Goal: Information Seeking & Learning: Learn about a topic

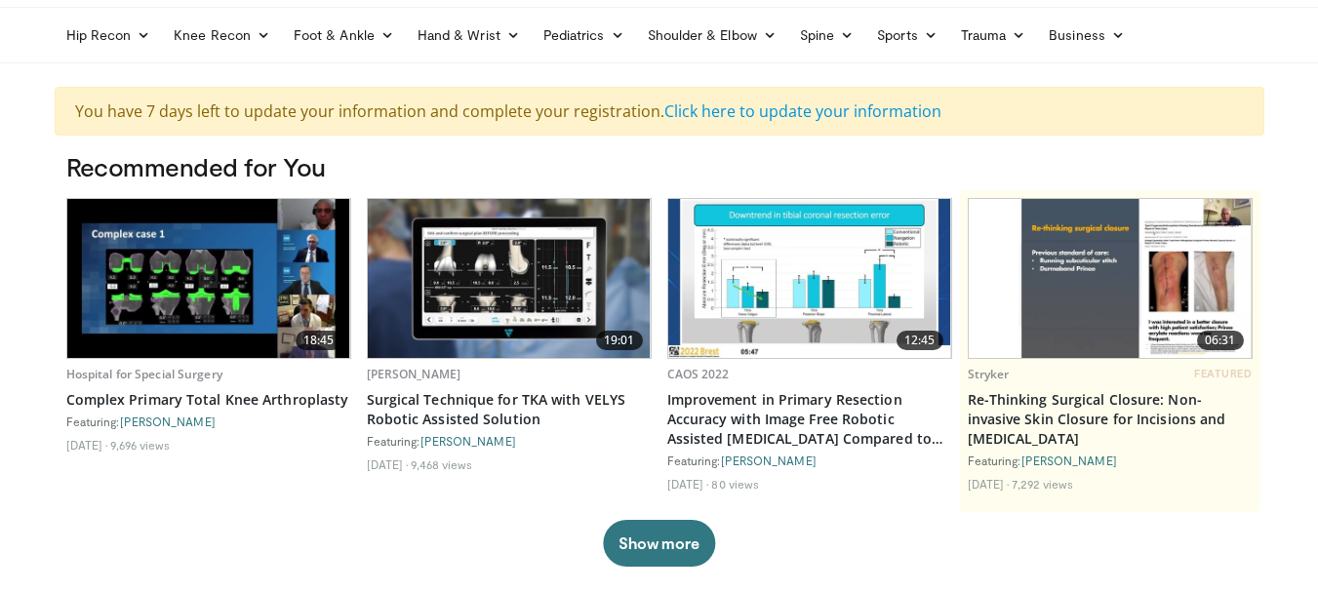
scroll to position [98, 0]
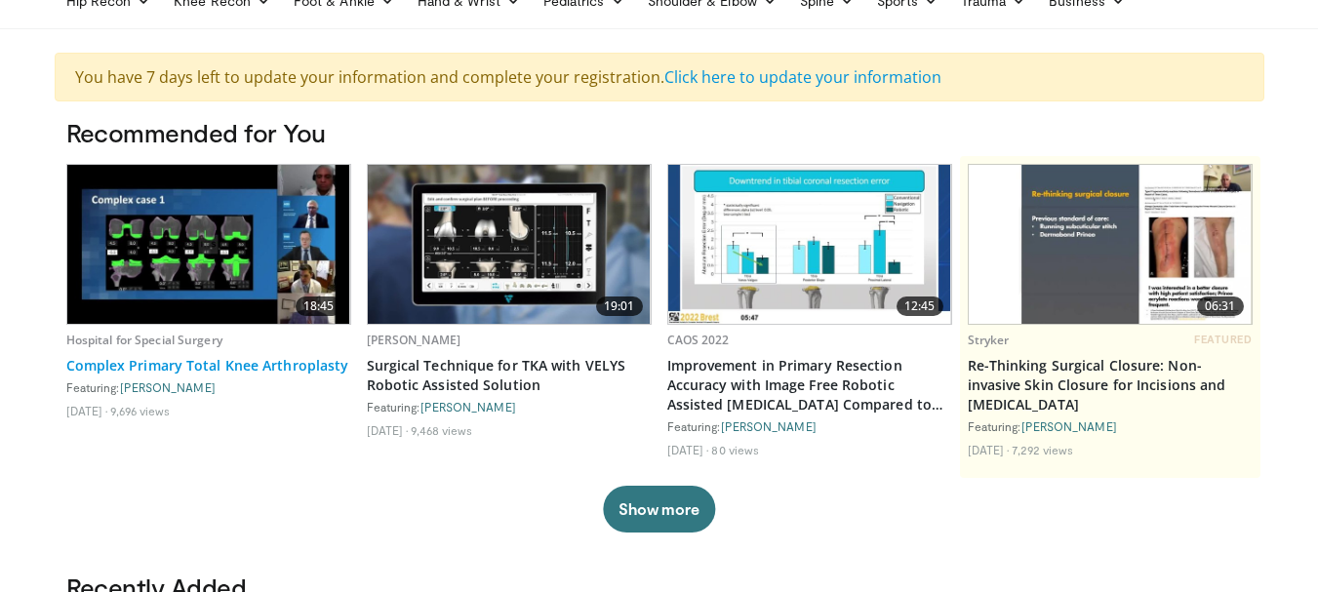
click at [266, 370] on link "Complex Primary Total Knee Arthroplasty" at bounding box center [208, 366] width 285 height 20
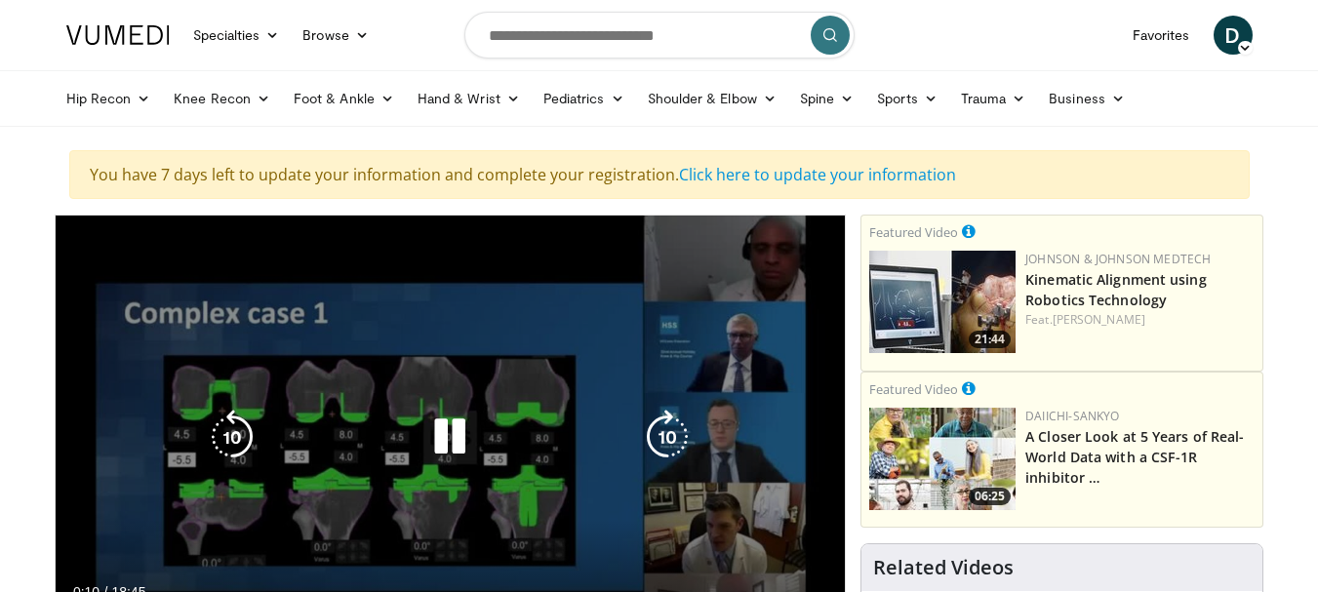
scroll to position [195, 0]
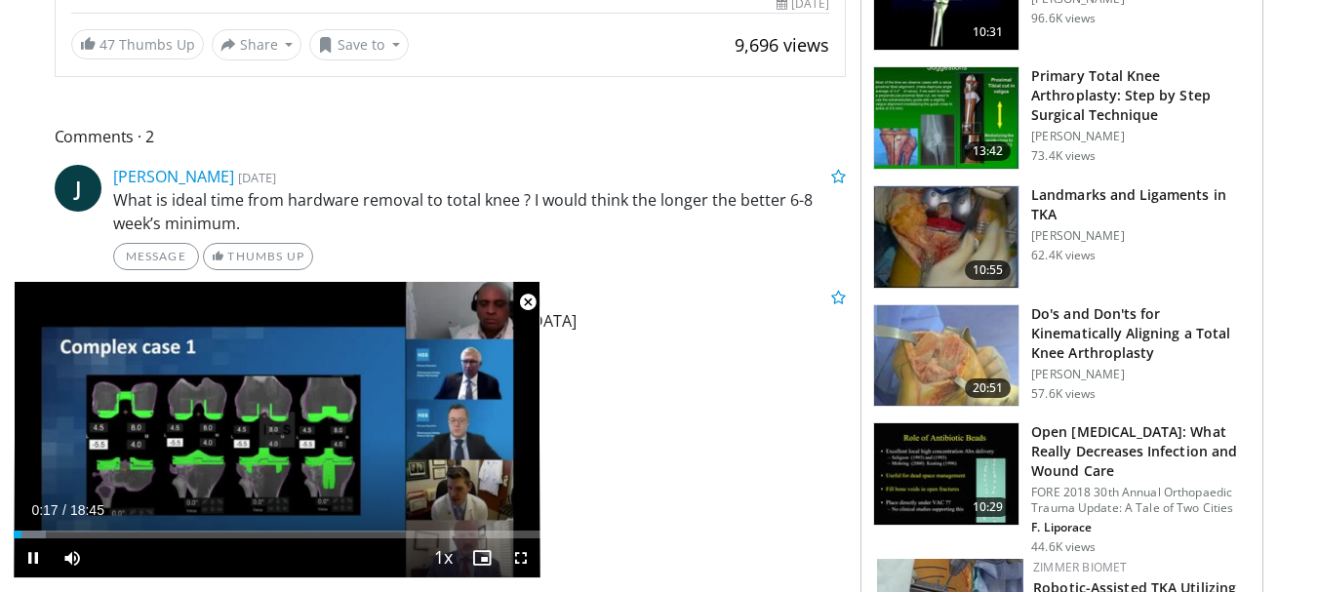
click at [528, 303] on span "Video Player" at bounding box center [527, 302] width 39 height 39
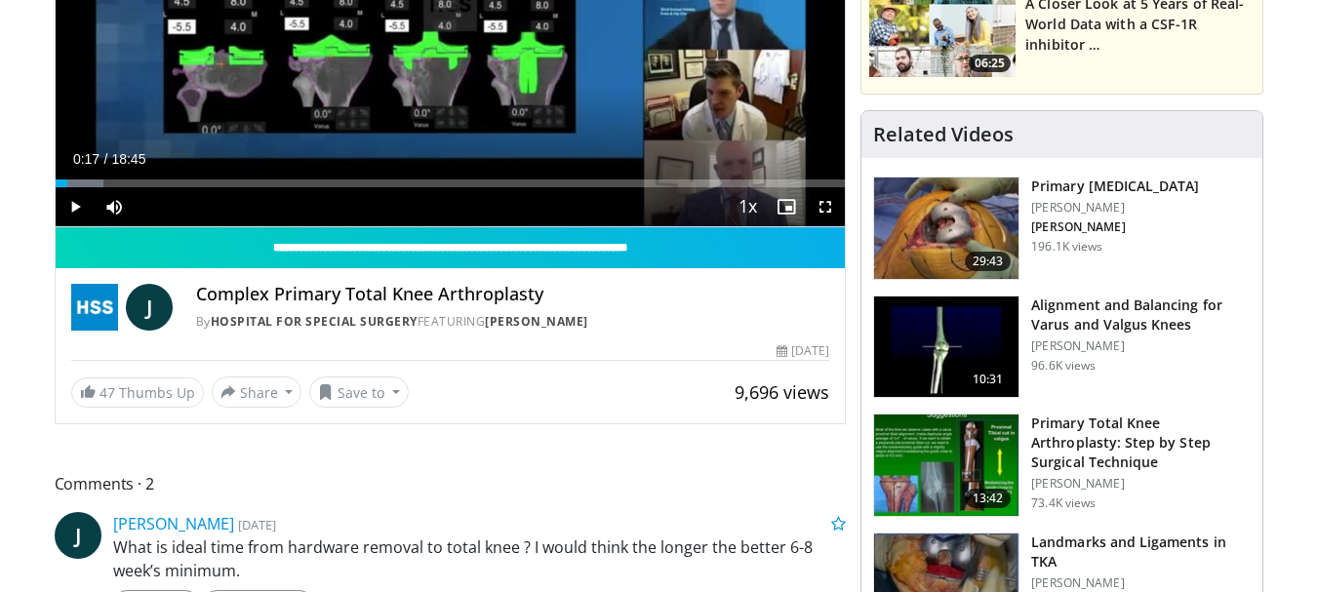
scroll to position [0, 0]
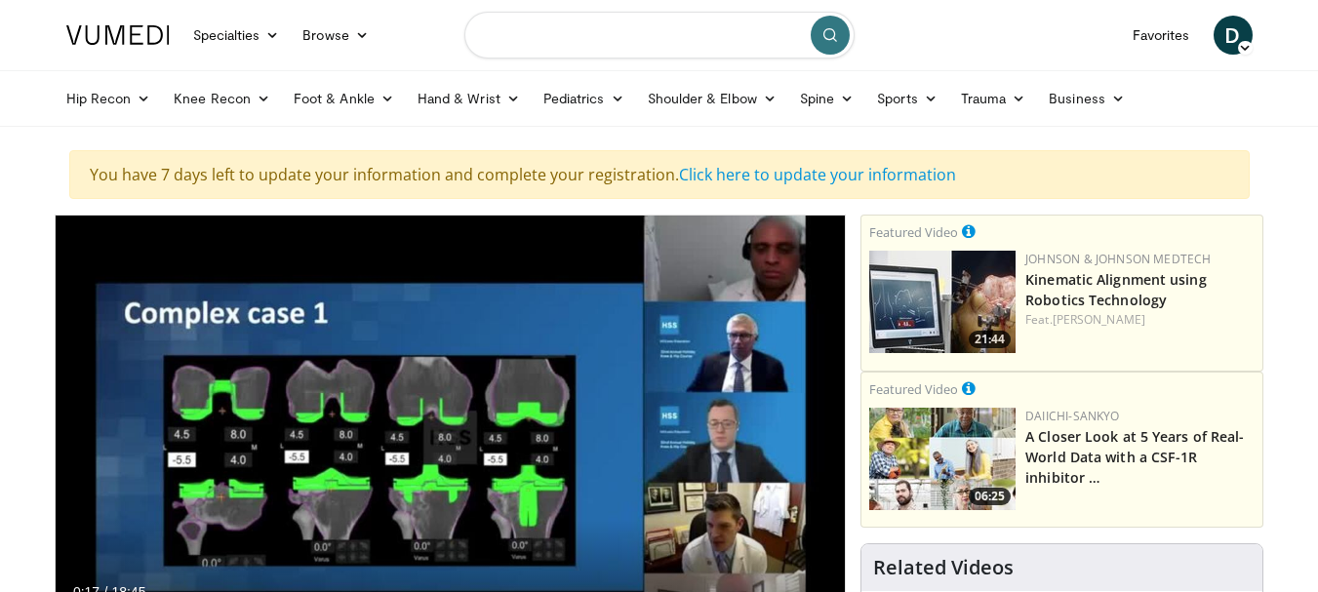
click at [666, 33] on input "Search topics, interventions" at bounding box center [660, 35] width 390 height 47
type input "**********"
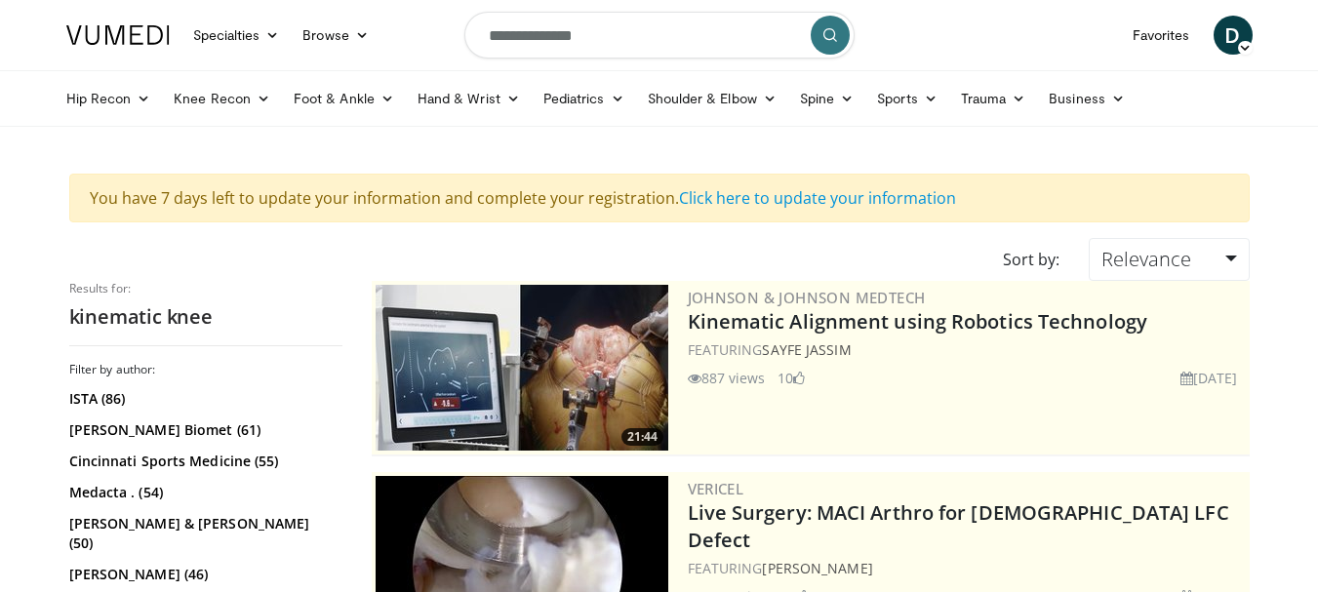
click at [618, 44] on input "**********" at bounding box center [660, 35] width 390 height 47
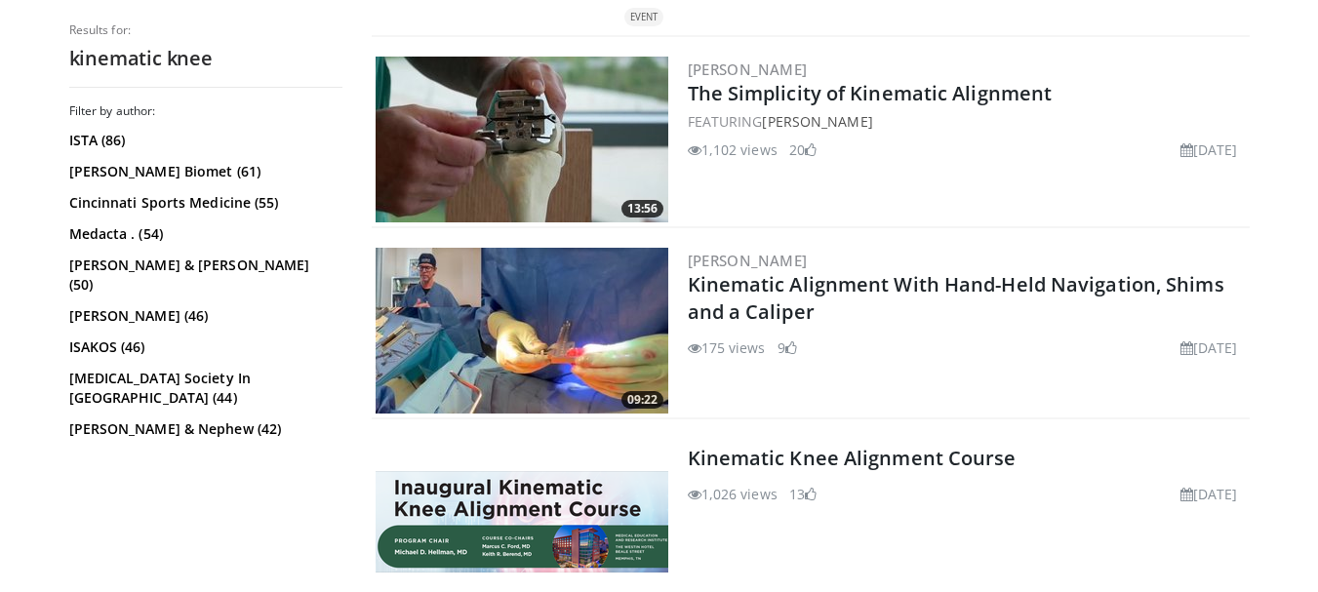
scroll to position [976, 0]
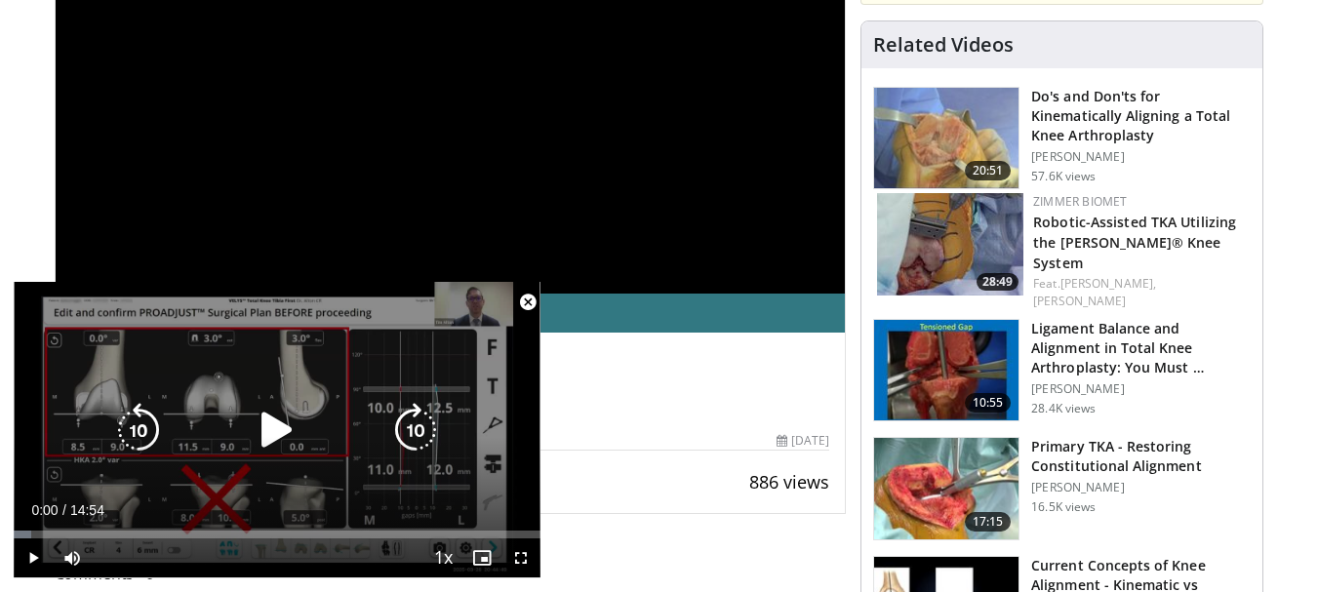
scroll to position [390, 0]
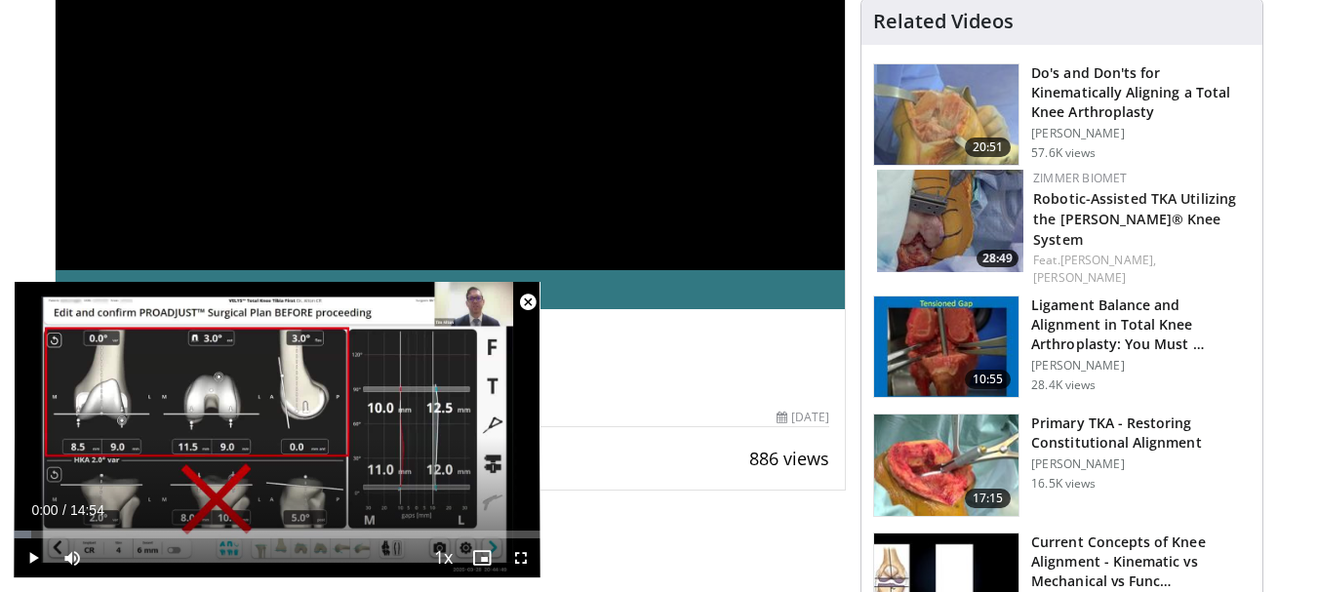
click at [529, 302] on span "Video Player" at bounding box center [527, 302] width 39 height 39
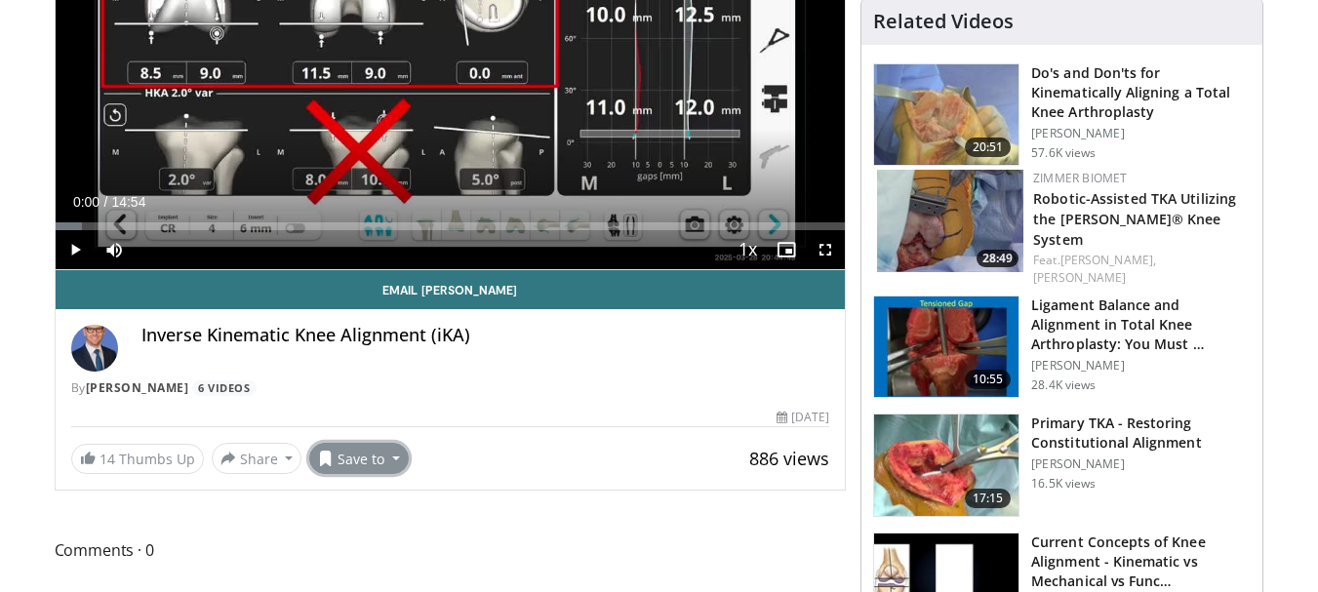
click at [349, 460] on button "Save to" at bounding box center [359, 458] width 100 height 31
click at [369, 506] on span "Add to Favorites" at bounding box center [394, 500] width 120 height 21
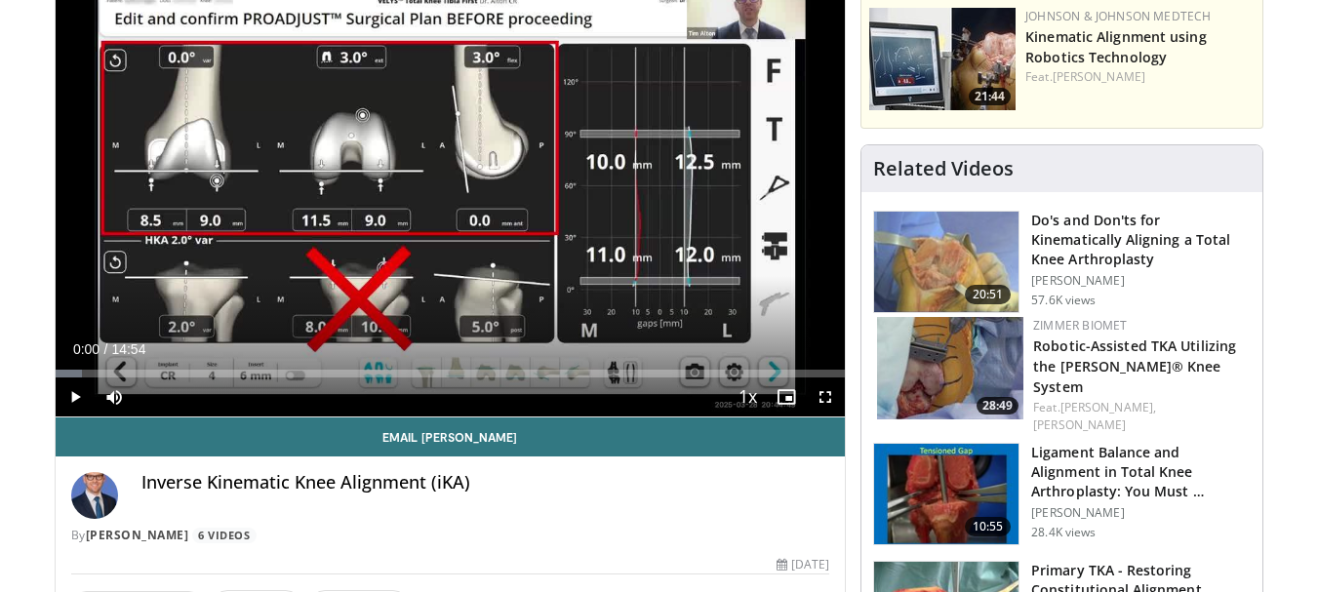
scroll to position [0, 0]
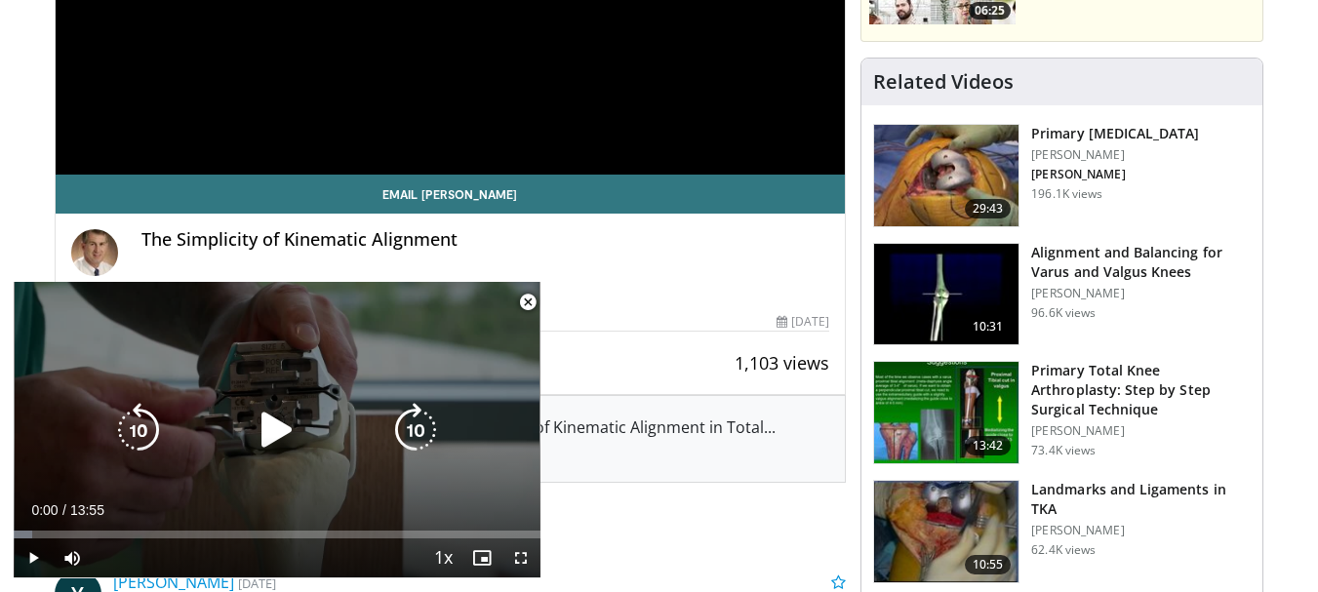
scroll to position [488, 0]
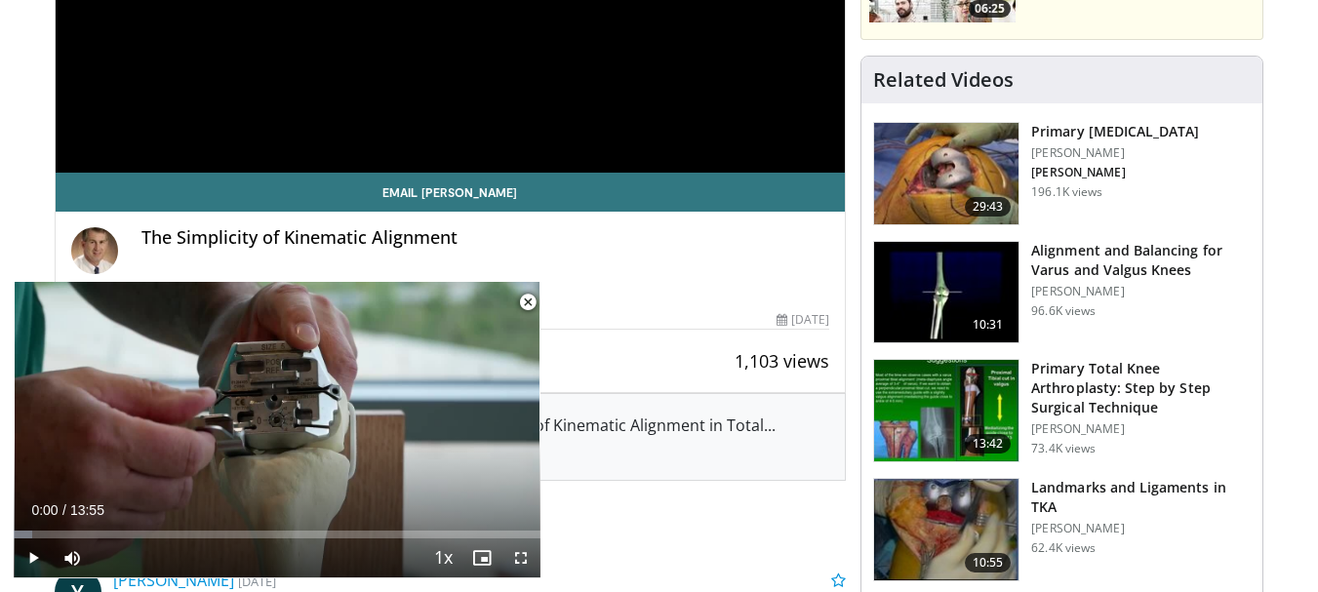
click at [531, 301] on span "Video Player" at bounding box center [527, 302] width 39 height 39
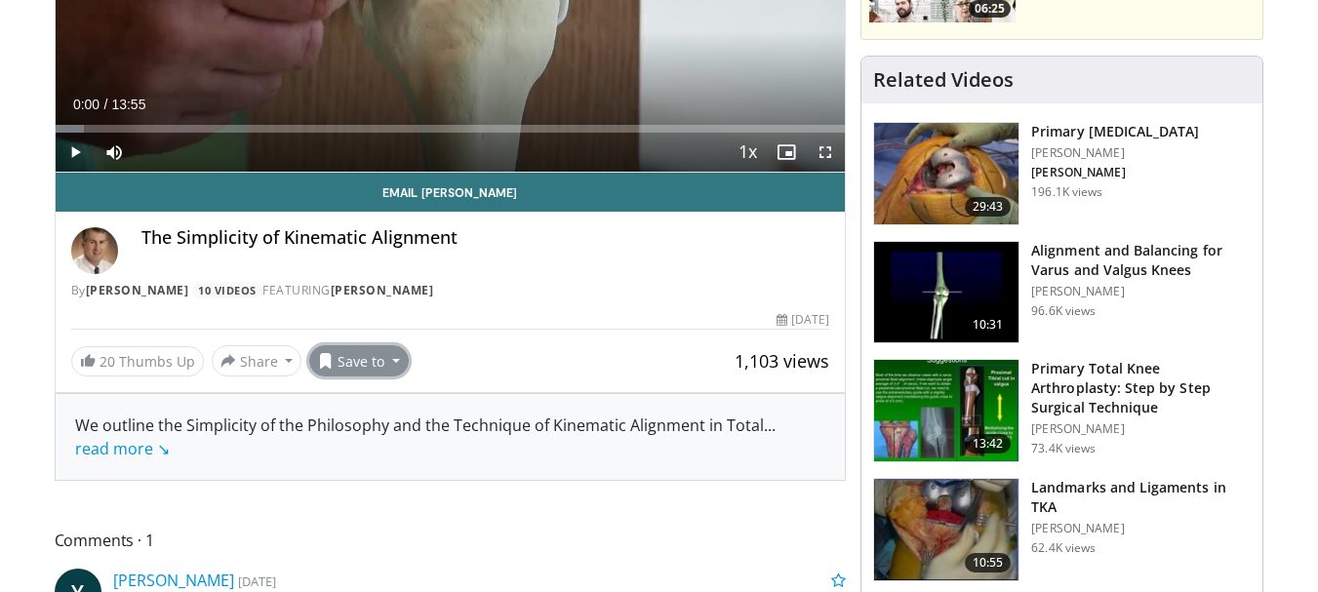
click at [380, 366] on button "Save to" at bounding box center [359, 360] width 100 height 31
click at [388, 406] on span "Add to Favorites" at bounding box center [394, 402] width 120 height 21
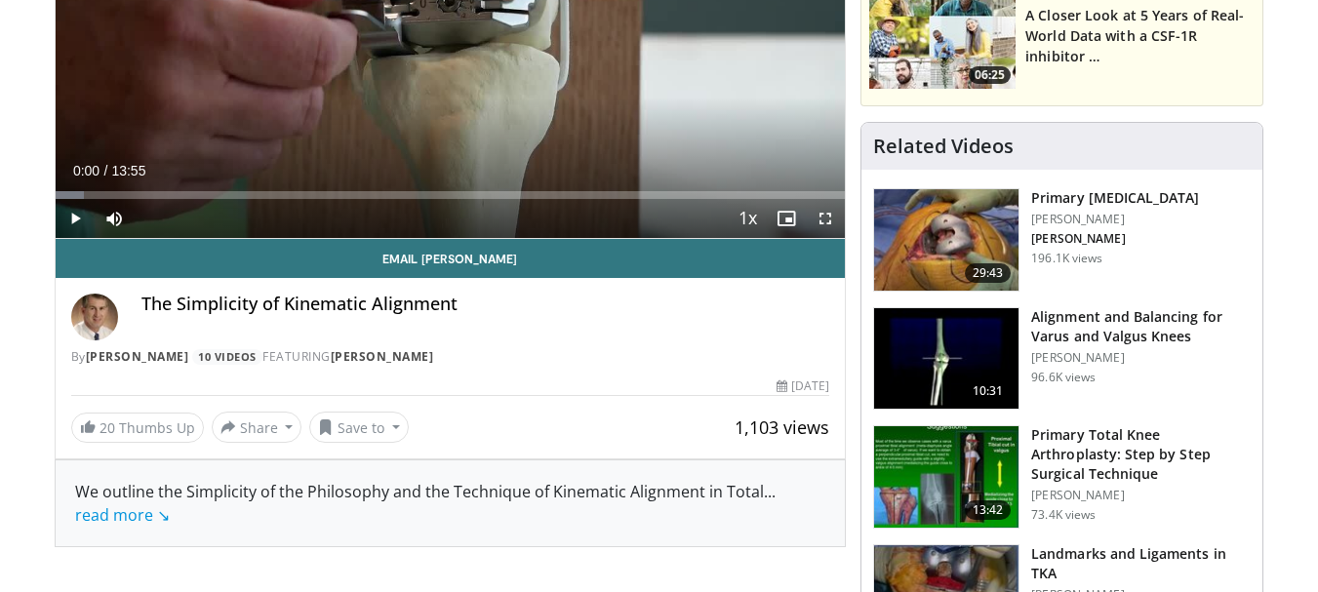
scroll to position [228, 0]
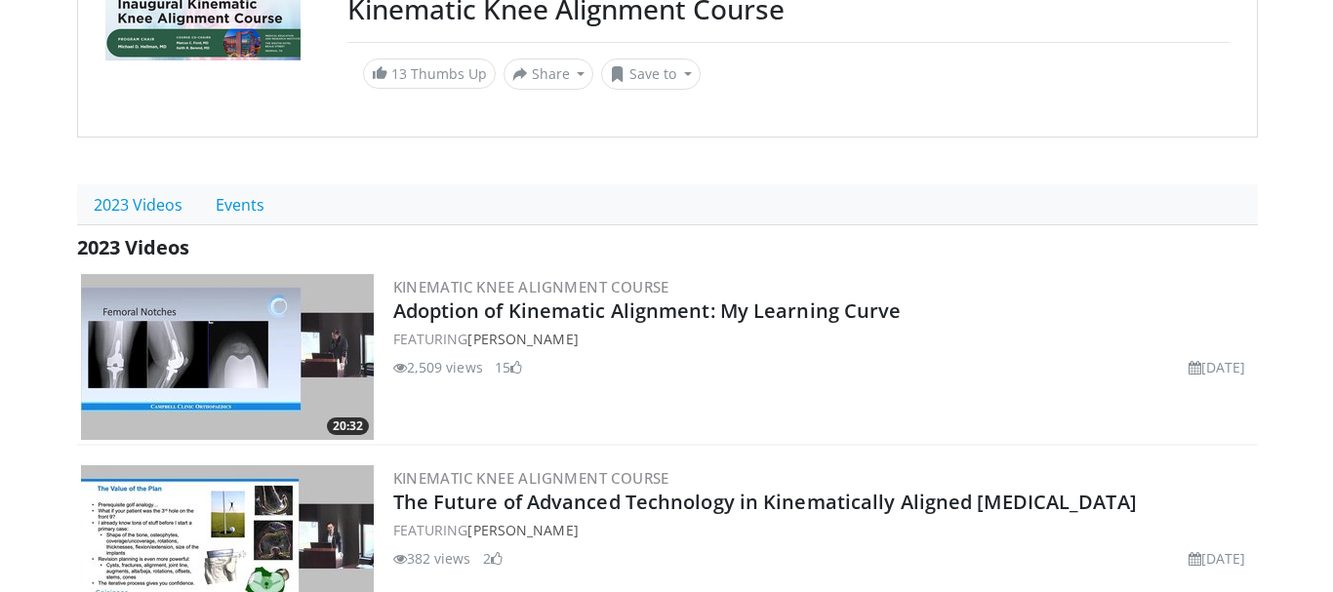
scroll to position [195, 0]
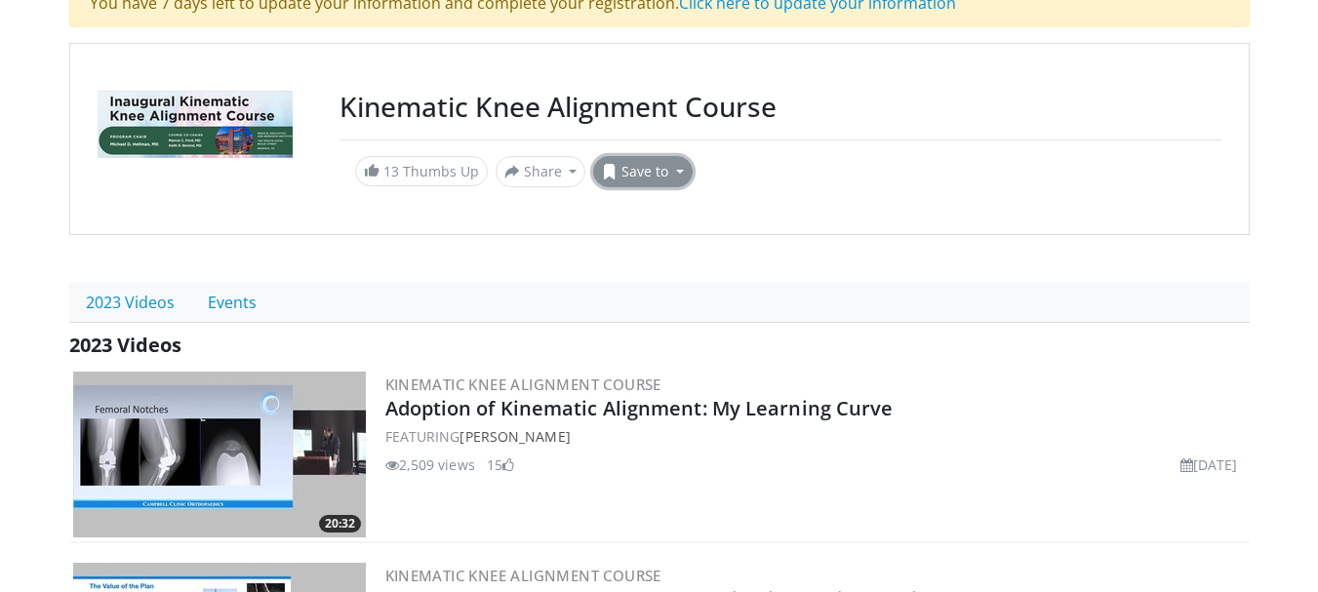
click at [646, 173] on button "Save to" at bounding box center [643, 171] width 100 height 31
click at [664, 262] on em "New Playlist" at bounding box center [658, 261] width 81 height 21
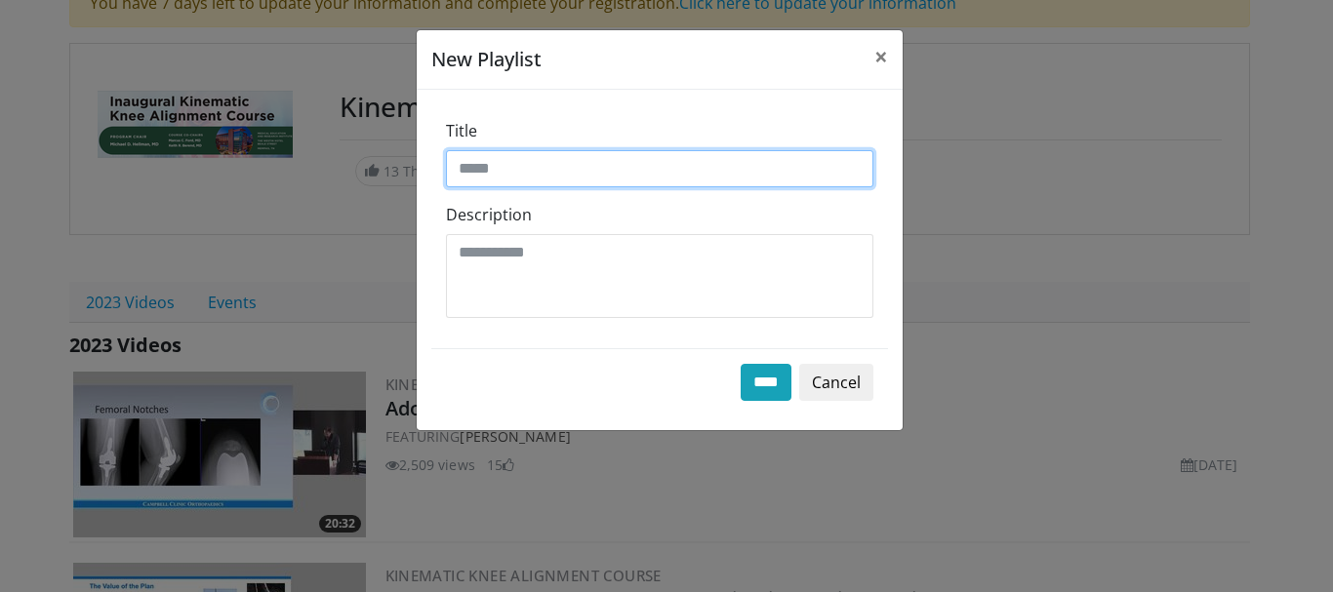
click at [604, 170] on input "Title" at bounding box center [659, 168] width 427 height 37
type input "***"
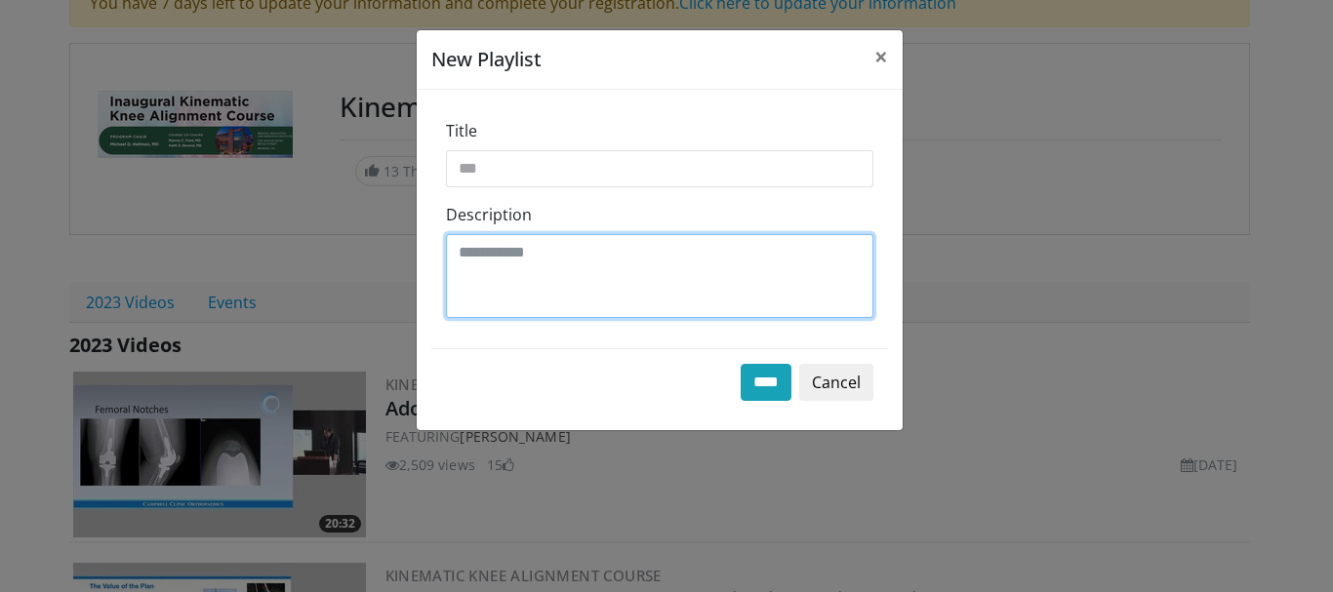
click at [614, 245] on textarea "Description" at bounding box center [659, 276] width 427 height 84
type textarea "**********"
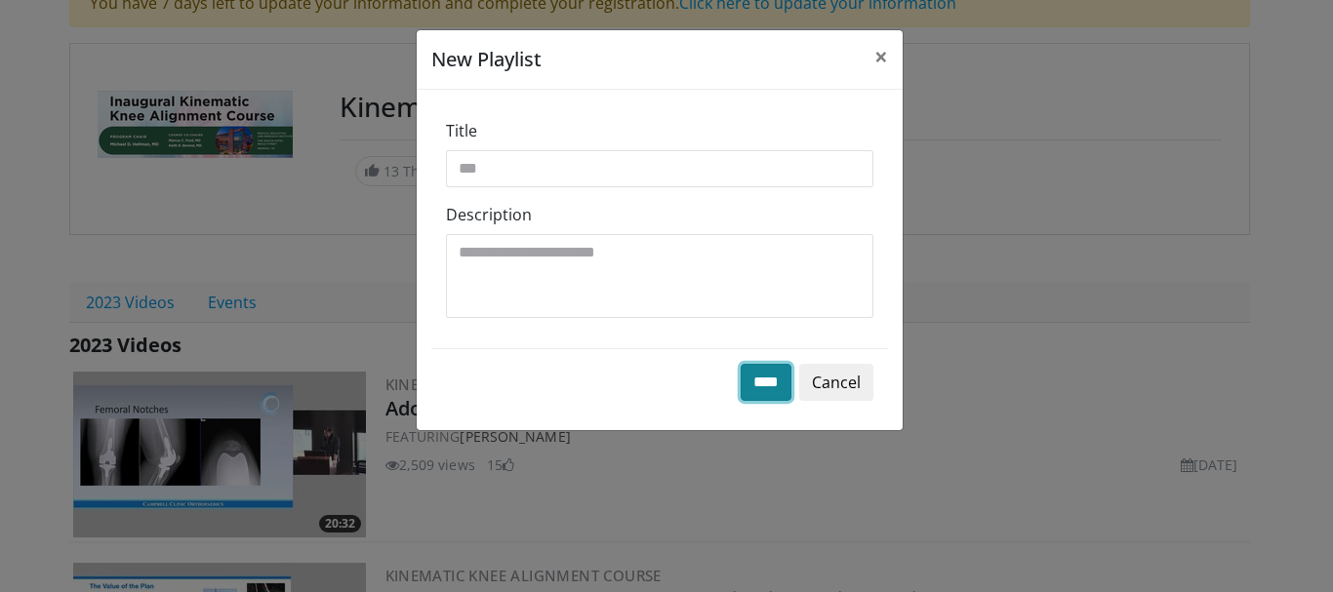
click at [760, 391] on input "****" at bounding box center [766, 382] width 51 height 37
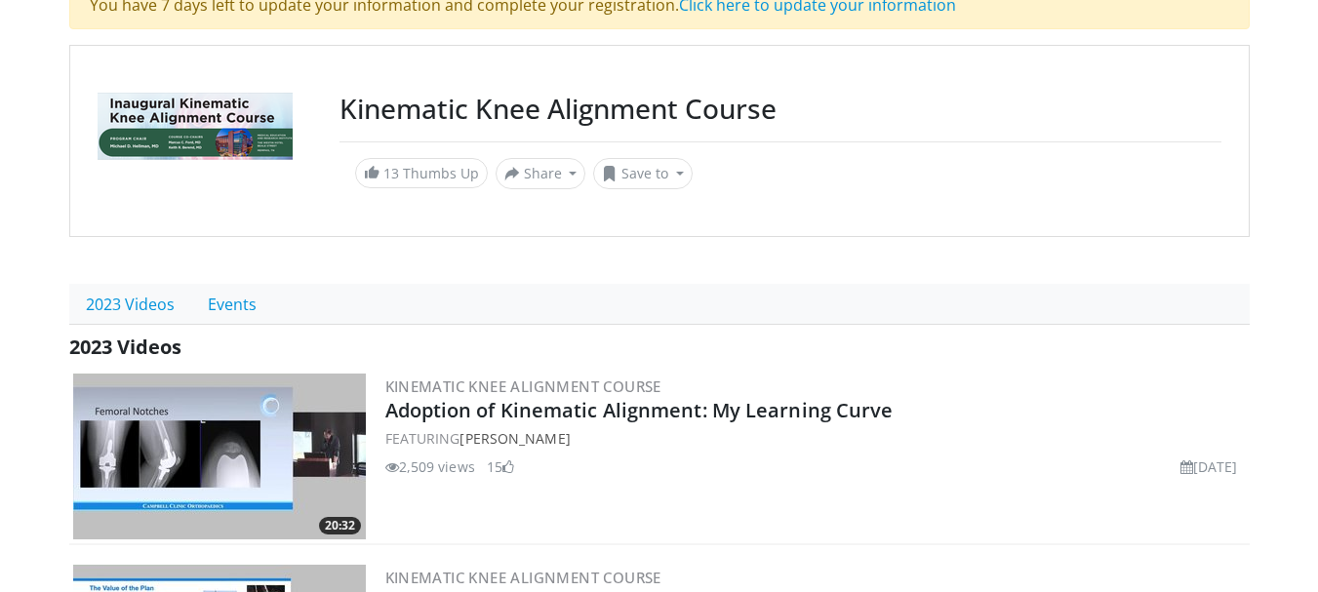
scroll to position [195, 0]
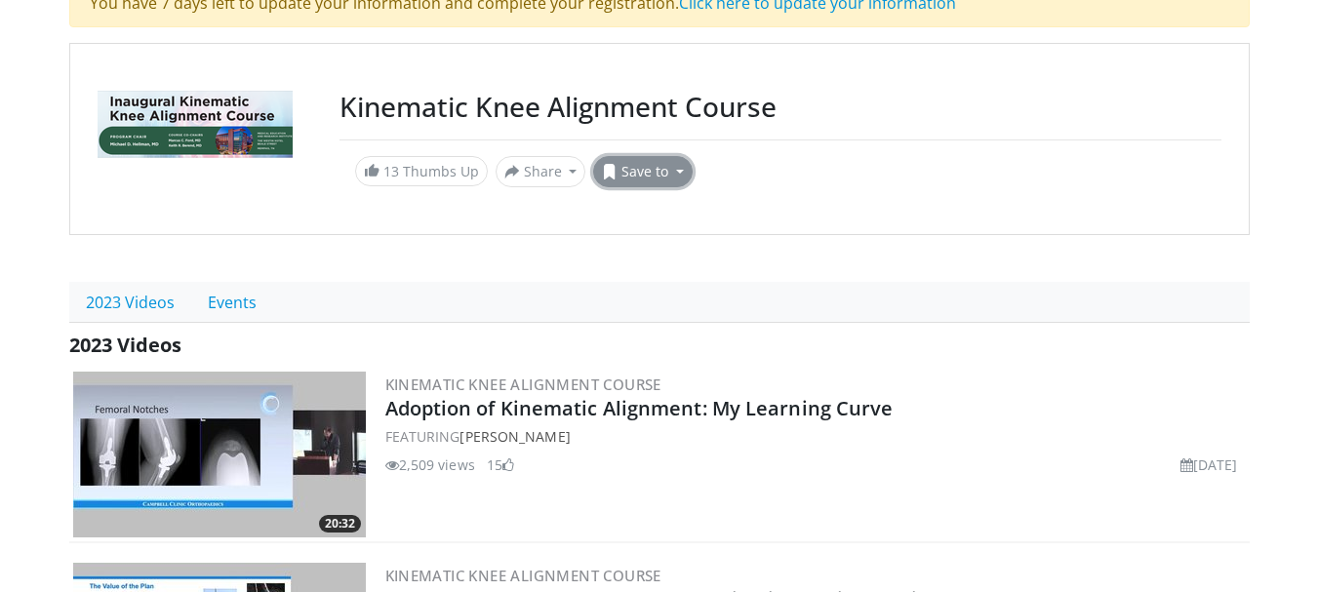
click at [642, 171] on button "Save to" at bounding box center [643, 171] width 100 height 31
click at [664, 244] on link "KKA" at bounding box center [677, 244] width 167 height 31
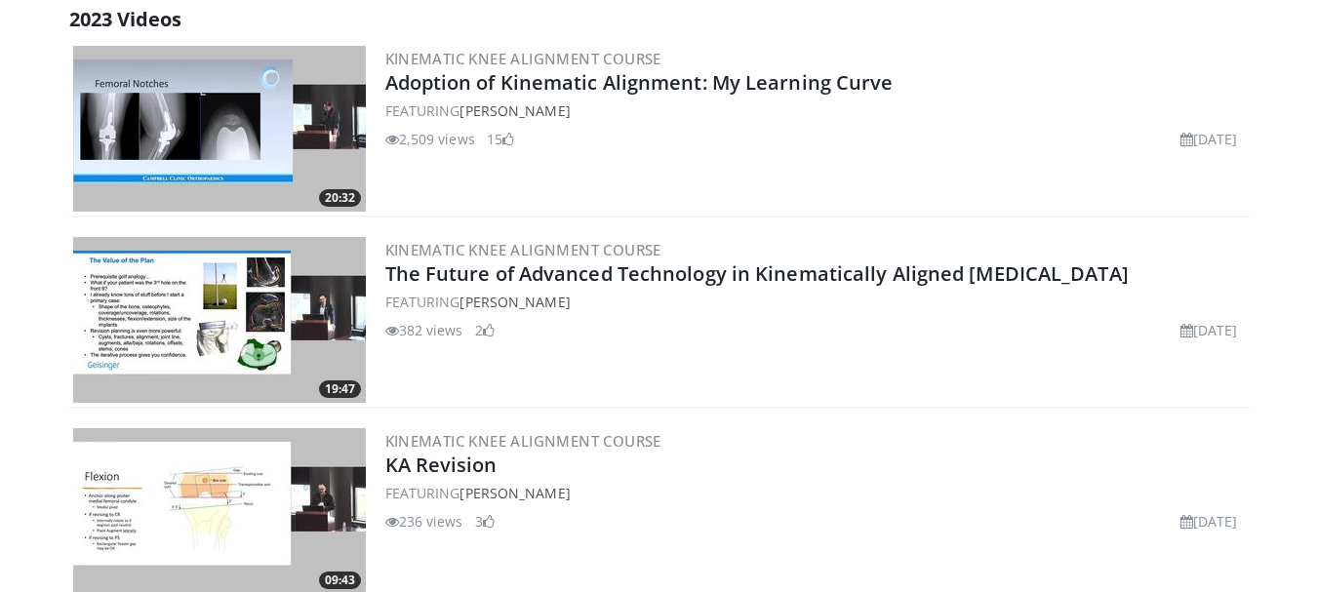
scroll to position [359, 0]
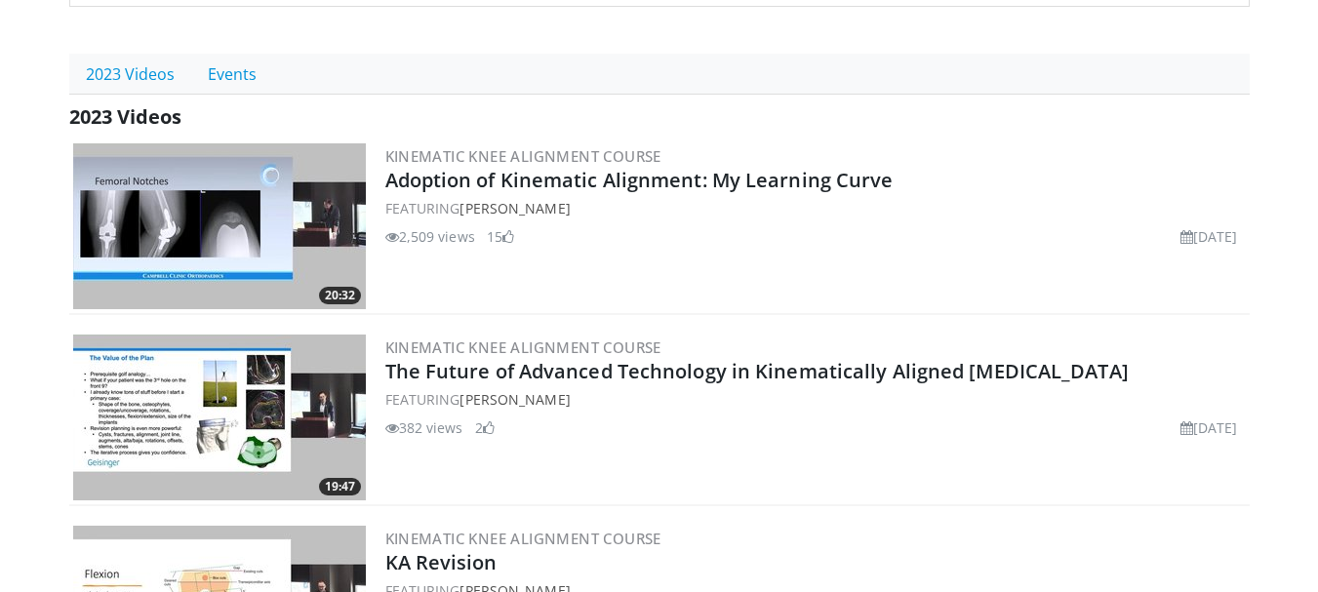
drag, startPoint x: 264, startPoint y: 238, endPoint x: 741, endPoint y: 255, distance: 476.5
click at [741, 255] on div "Kinematic Knee Alignment Course Adoption of Kinematic Alignment: My Learning Cu…" at bounding box center [815, 226] width 861 height 166
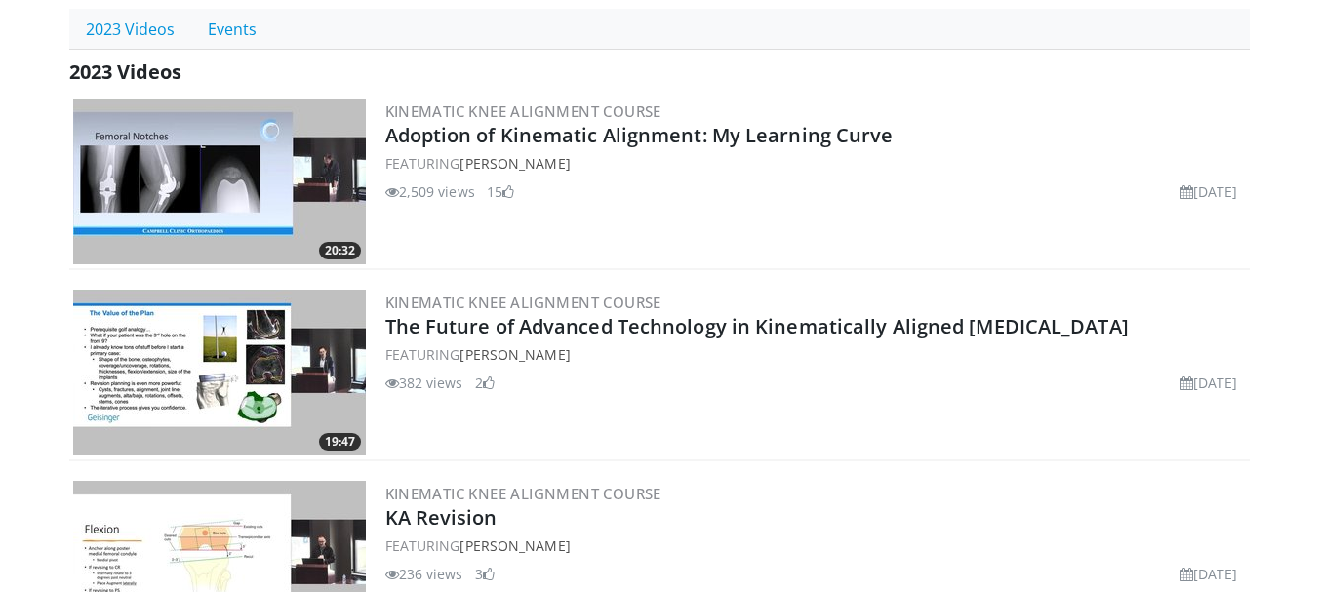
scroll to position [262, 0]
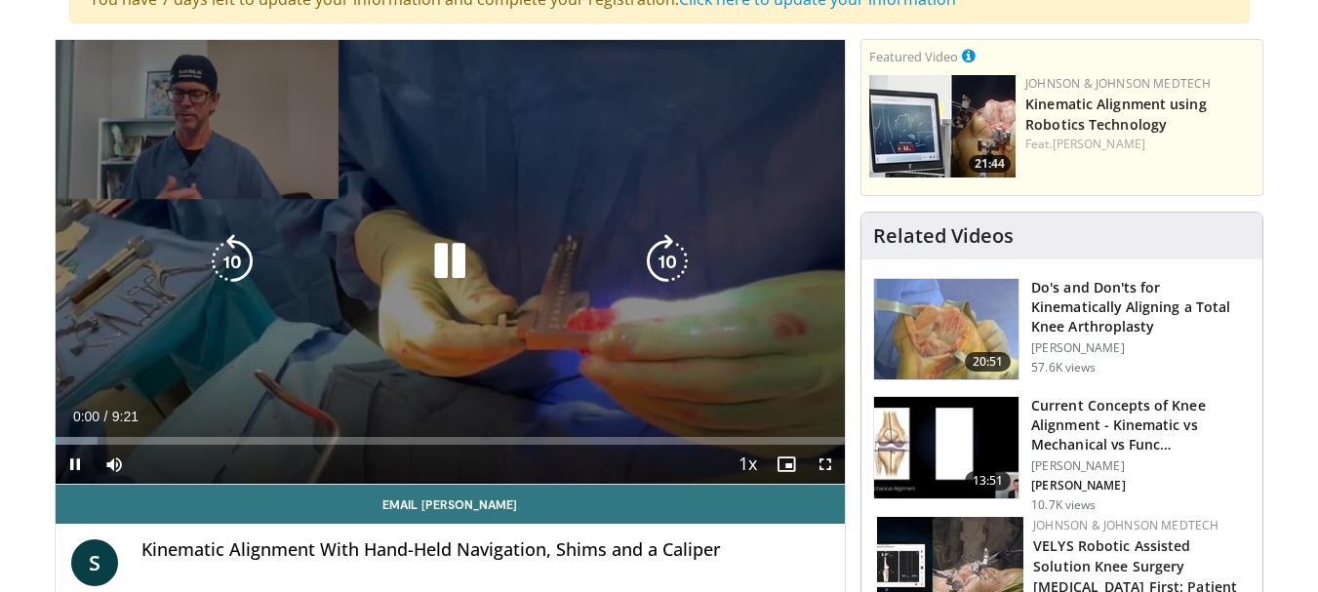
scroll to position [195, 0]
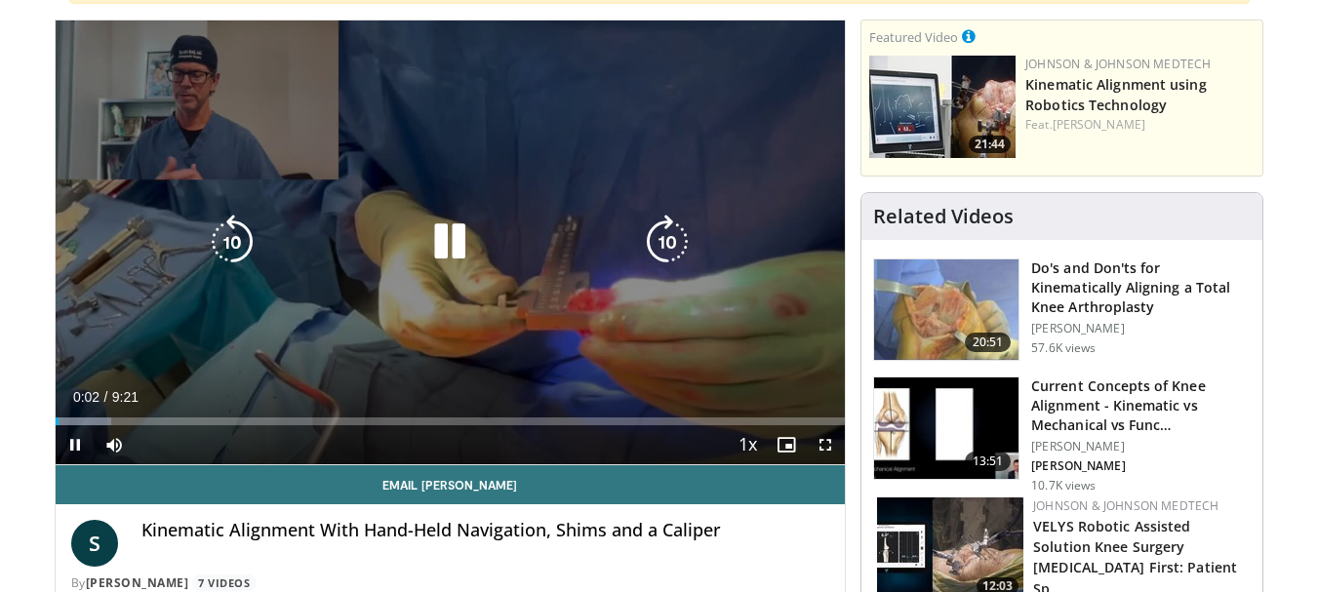
click at [515, 338] on div "10 seconds Tap to unmute" at bounding box center [451, 242] width 790 height 444
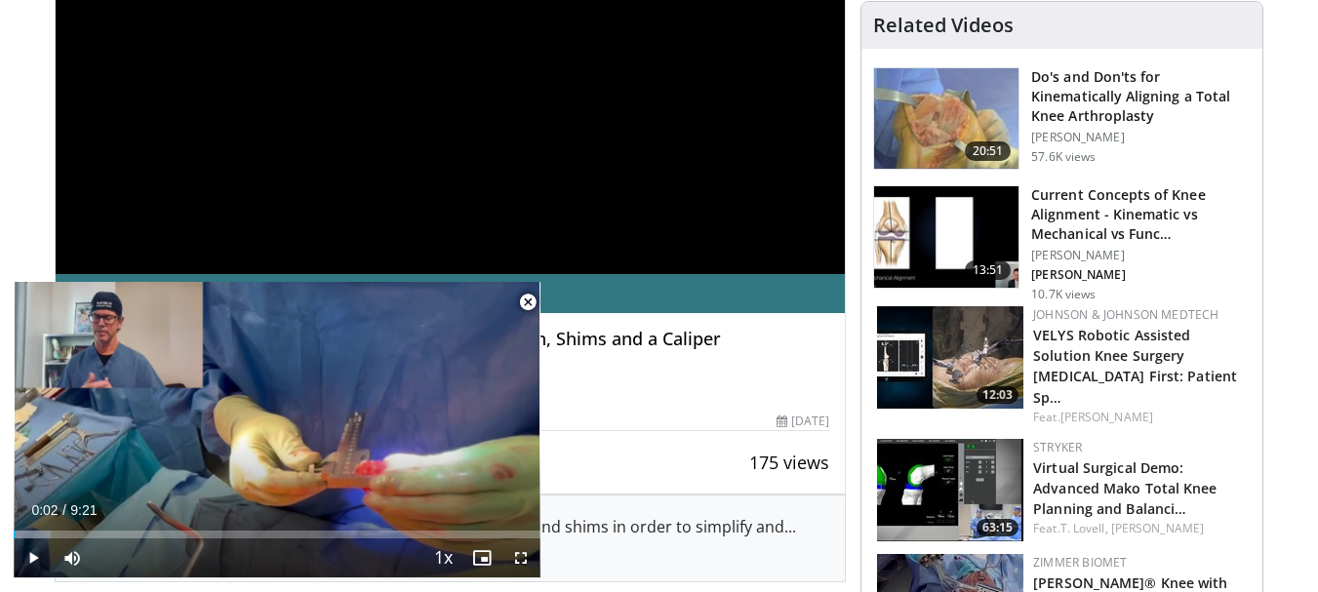
scroll to position [390, 0]
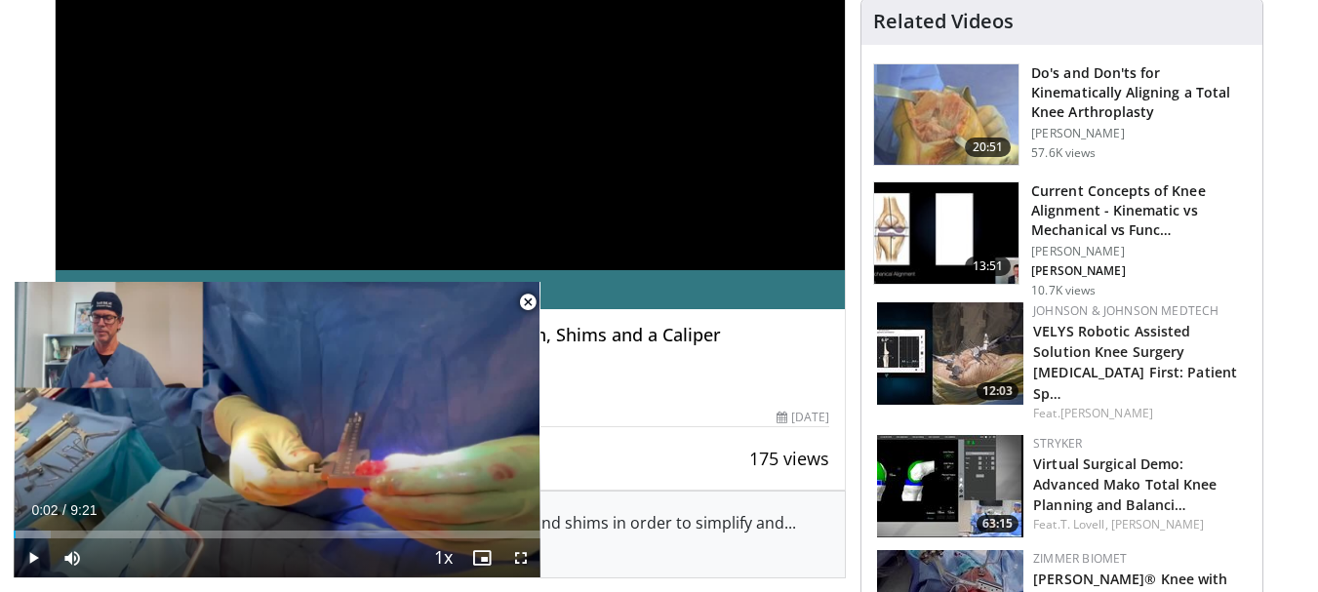
click at [526, 303] on span "Video Player" at bounding box center [527, 302] width 39 height 39
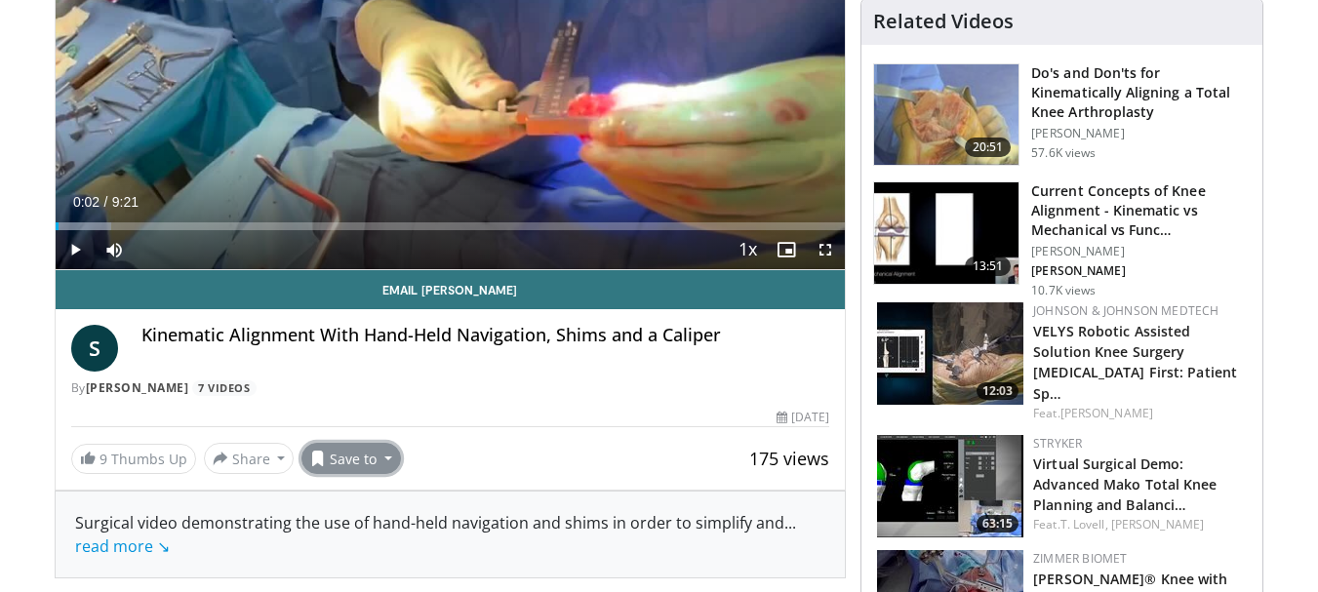
click at [348, 462] on button "Save to" at bounding box center [352, 458] width 100 height 31
click at [360, 370] on link "KKA" at bounding box center [386, 369] width 167 height 31
click at [562, 391] on div "By [PERSON_NAME] 7 Videos" at bounding box center [450, 389] width 759 height 18
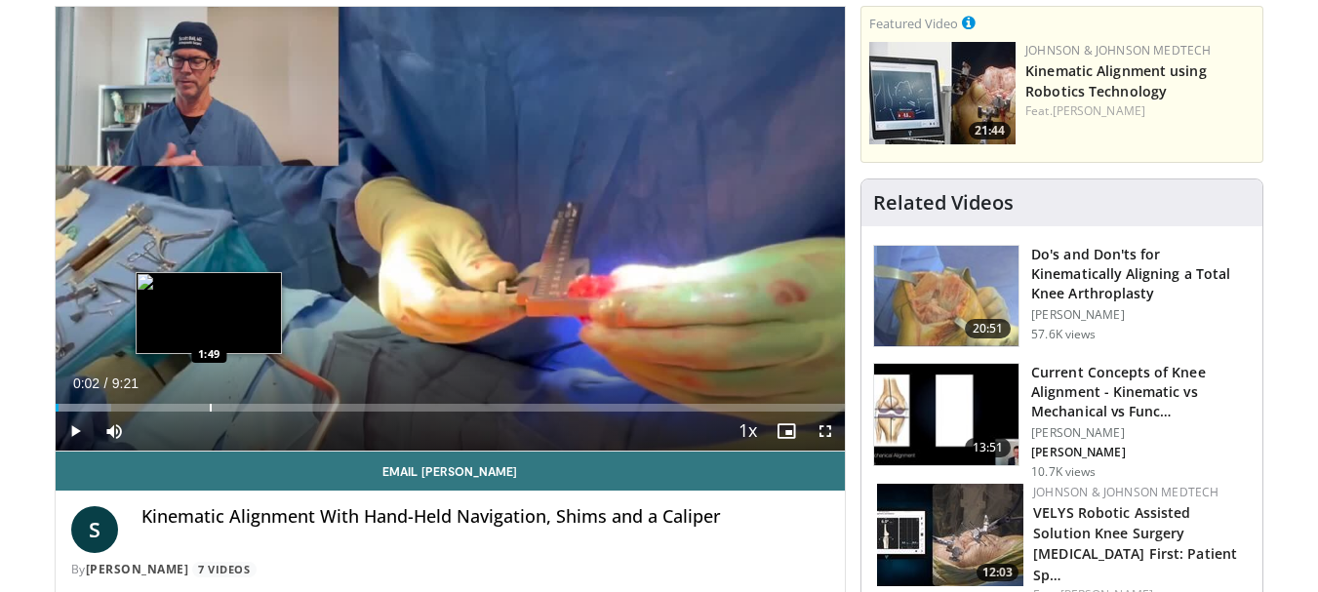
scroll to position [137, 0]
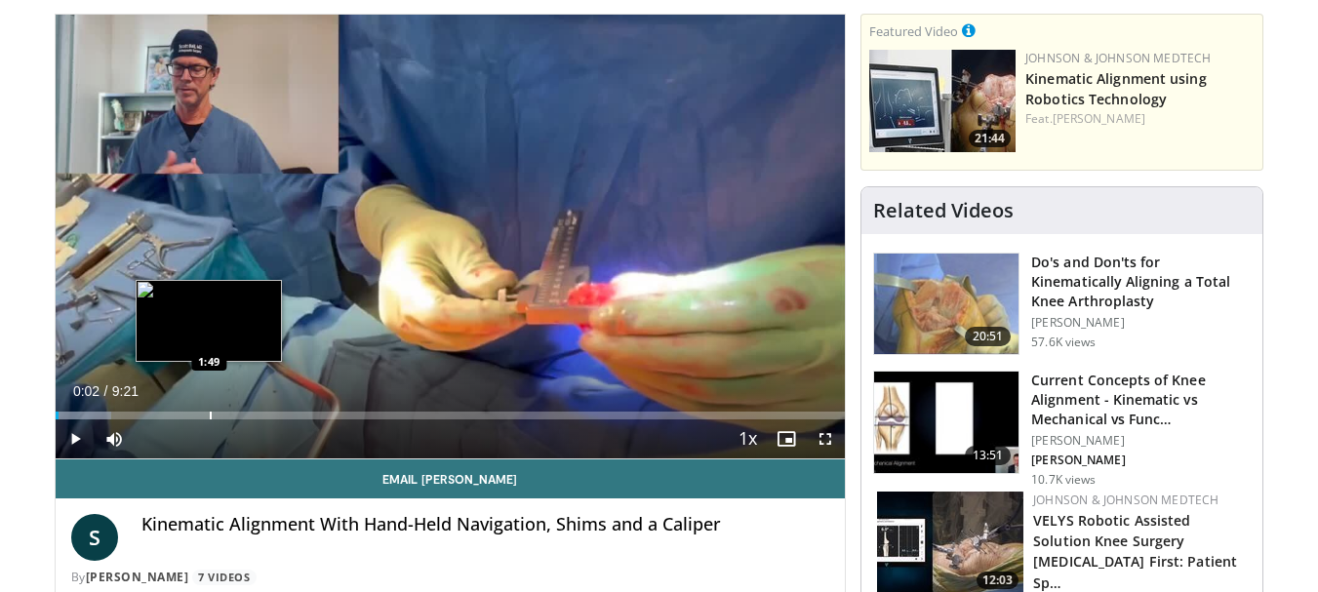
click at [209, 411] on div "Loaded : 7.05% 0:02 1:49" at bounding box center [451, 410] width 790 height 19
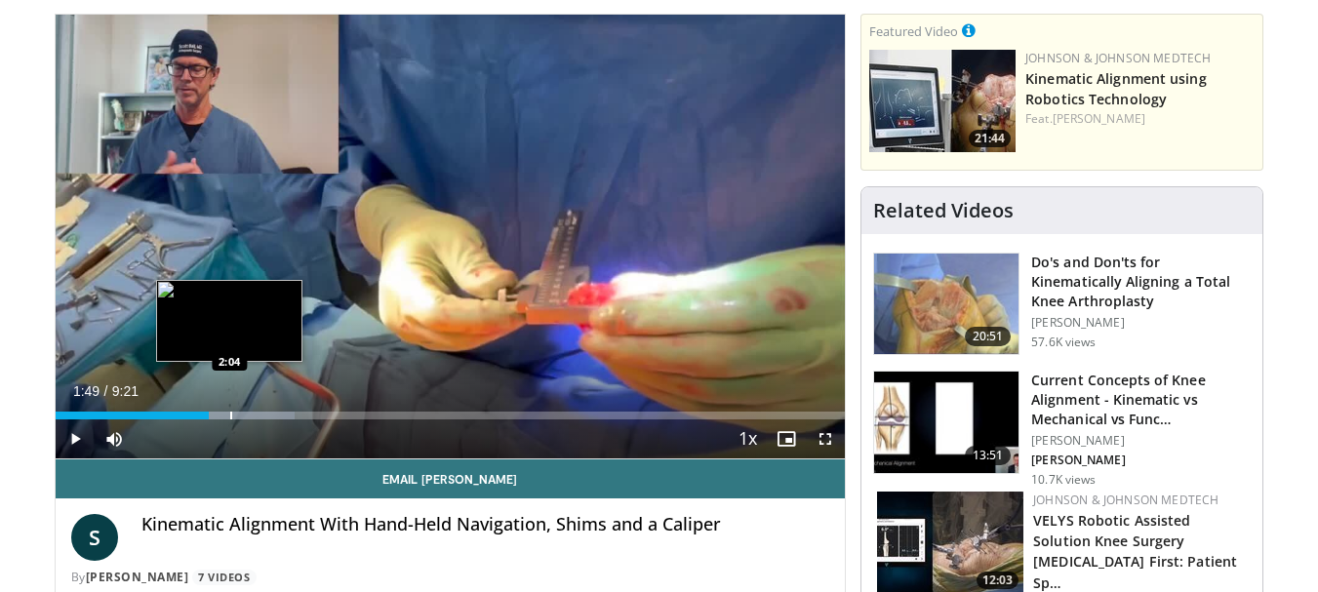
click at [228, 409] on div "Loaded : 30.29% 1:49 2:04" at bounding box center [451, 410] width 790 height 19
click at [256, 411] on div "Loaded : 33.53% 2:22 2:22" at bounding box center [451, 410] width 790 height 19
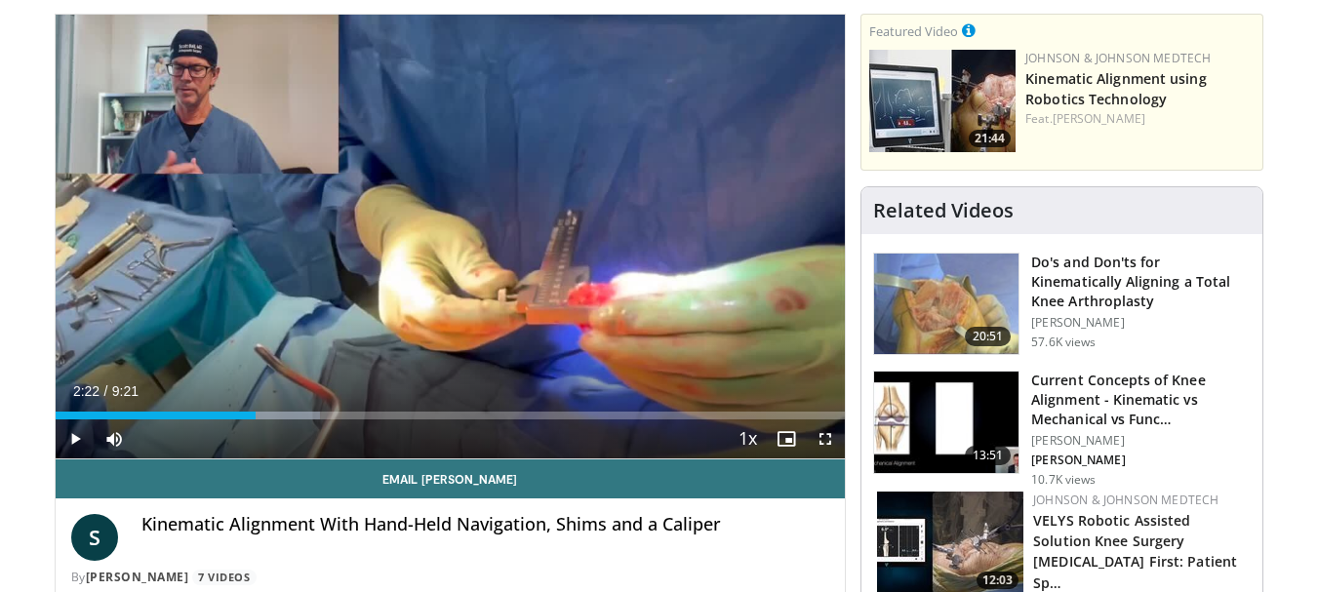
click at [275, 411] on div "Loaded : 33.53% 2:22 2:29" at bounding box center [451, 410] width 790 height 19
click at [308, 414] on div "Progress Bar" at bounding box center [307, 416] width 2 height 8
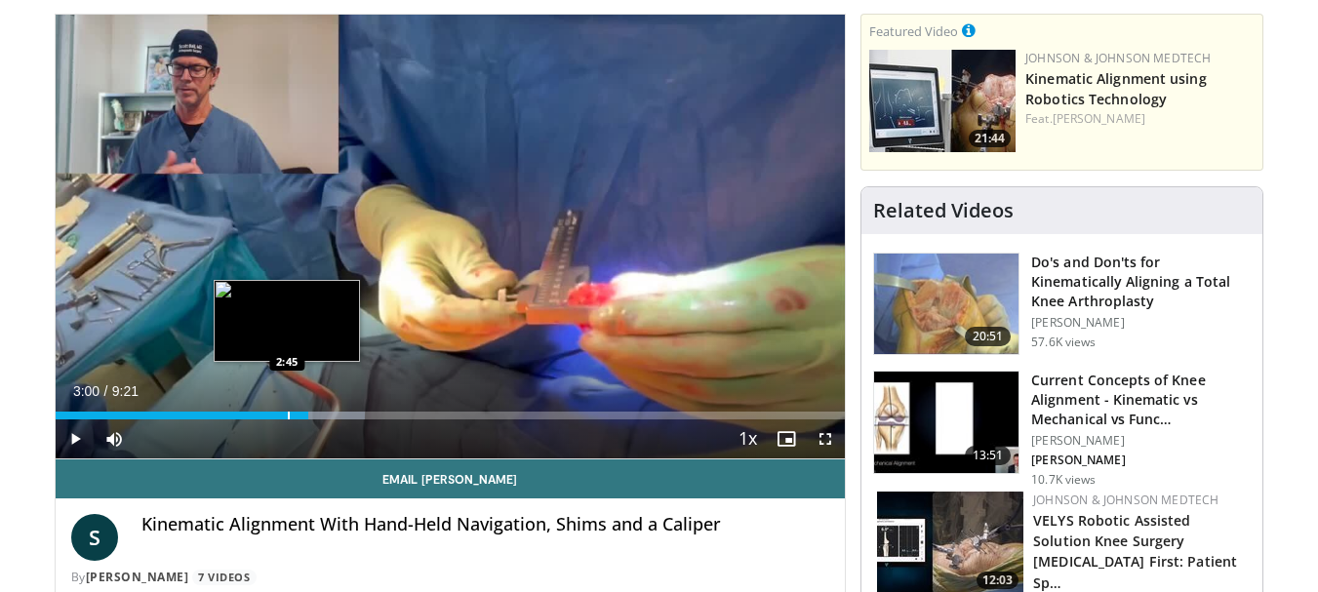
click at [277, 411] on div "Loaded : 39.19% 3:00 2:45" at bounding box center [451, 410] width 790 height 19
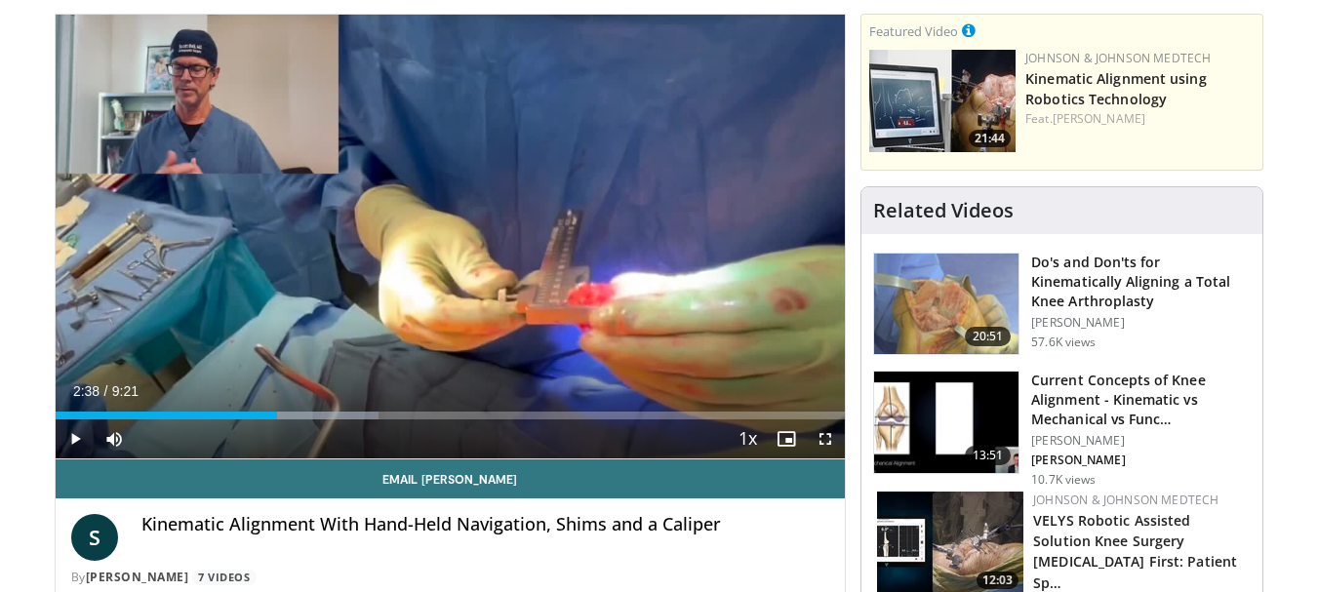
click at [300, 417] on div "Progress Bar" at bounding box center [301, 416] width 2 height 8
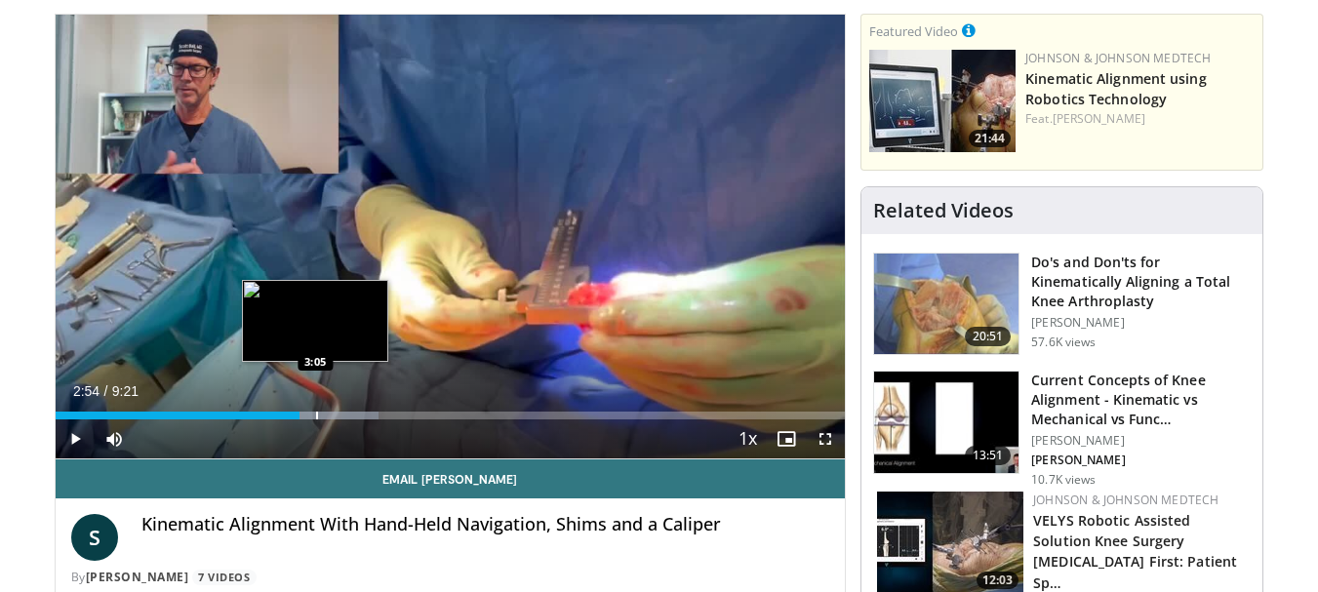
click at [318, 412] on div "Progress Bar" at bounding box center [317, 416] width 2 height 8
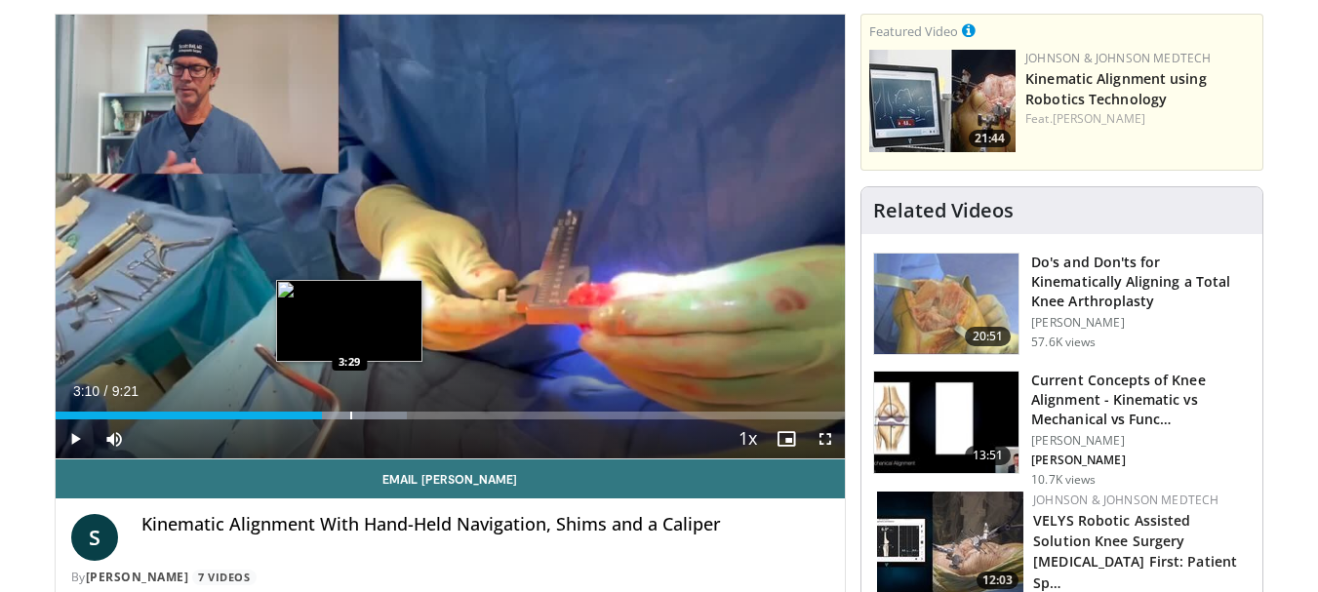
click at [349, 411] on div "Loaded : 44.54% 3:10 3:29" at bounding box center [451, 410] width 790 height 19
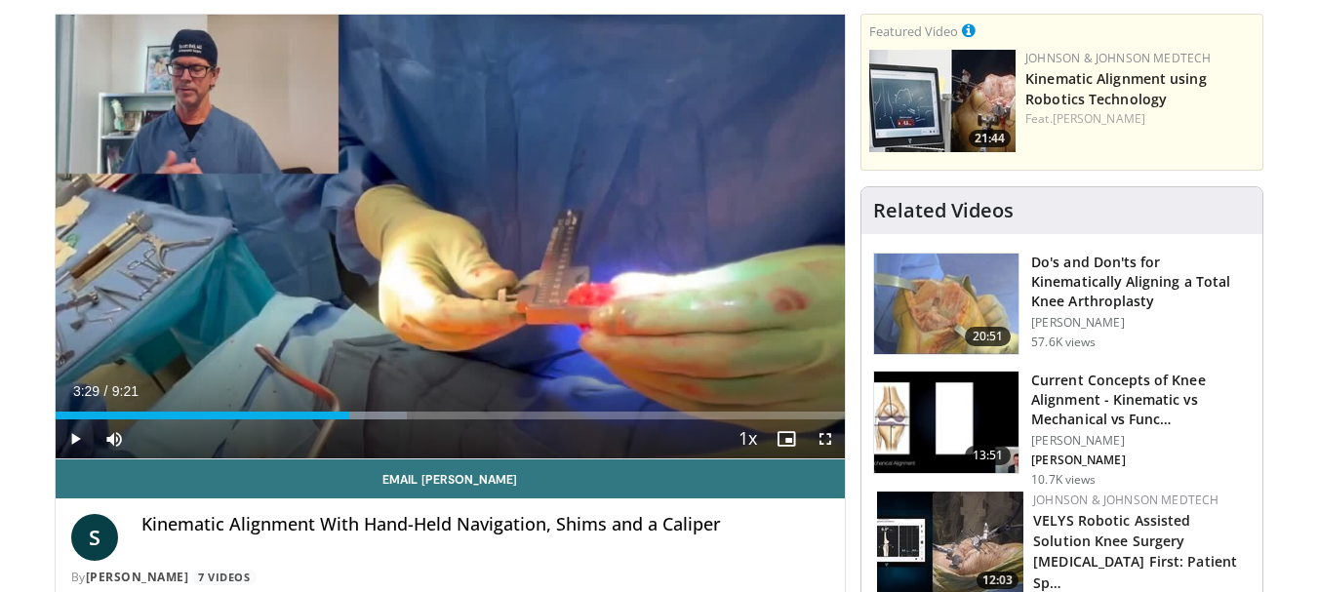
click at [374, 409] on div "Loaded : 44.54% 3:29 3:34" at bounding box center [451, 410] width 790 height 19
click at [401, 409] on div "Loaded : 48.10% 3:46 4:06" at bounding box center [451, 410] width 790 height 19
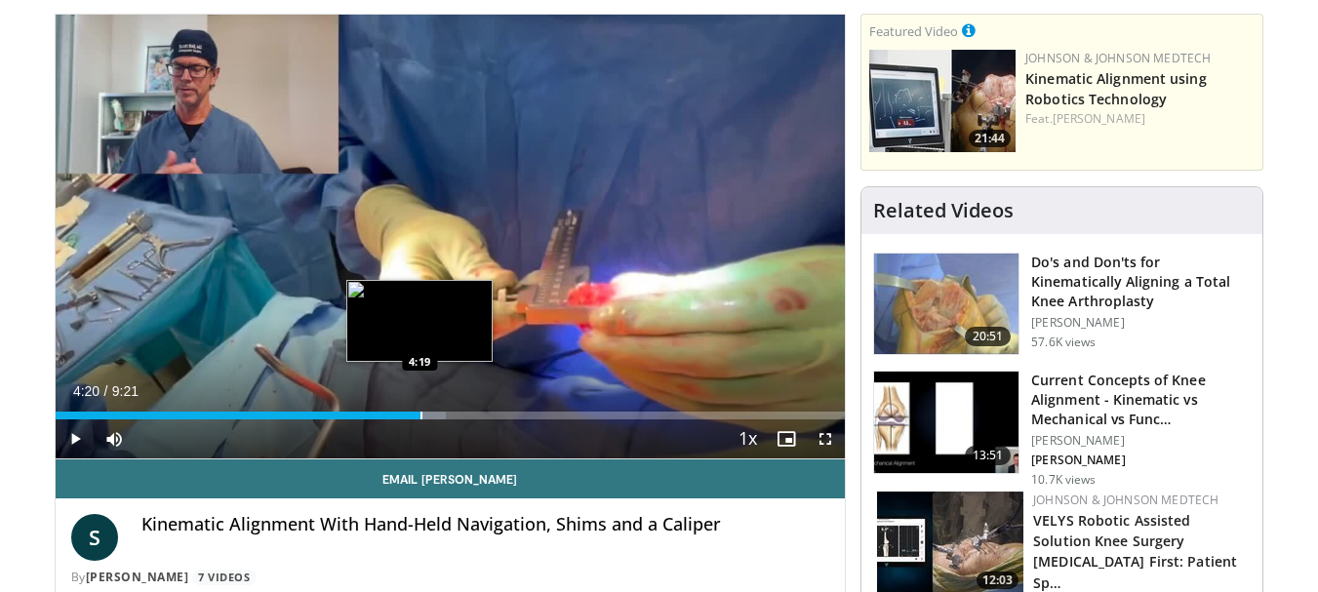
click at [421, 409] on div "Loaded : 49.42% 4:20 4:19" at bounding box center [451, 410] width 790 height 19
click at [447, 415] on div "Progress Bar" at bounding box center [448, 416] width 2 height 8
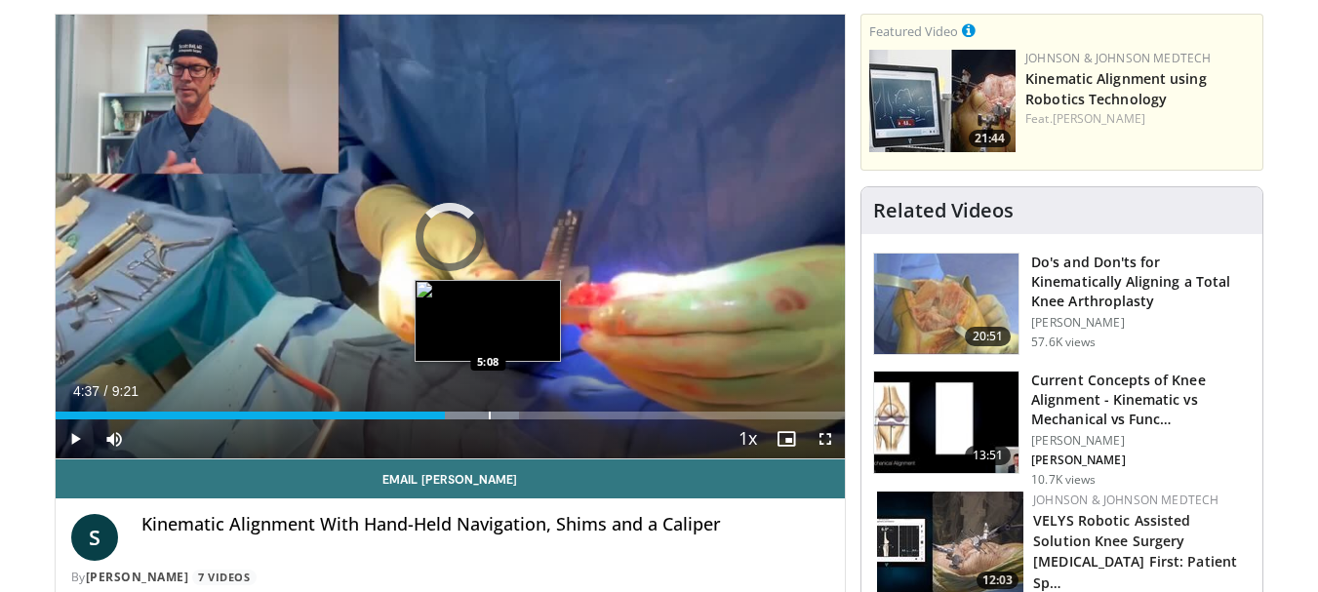
click at [489, 416] on div "Progress Bar" at bounding box center [490, 416] width 2 height 8
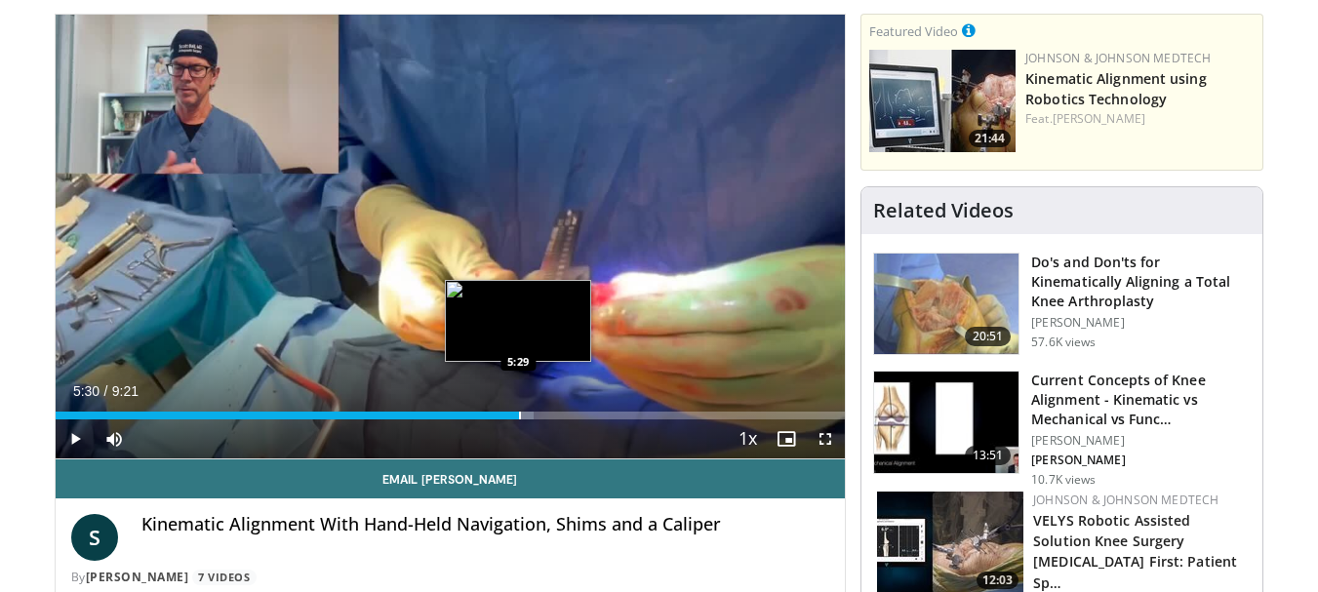
click at [519, 419] on div "Progress Bar" at bounding box center [520, 416] width 2 height 8
click at [540, 414] on div "Progress Bar" at bounding box center [541, 416] width 2 height 8
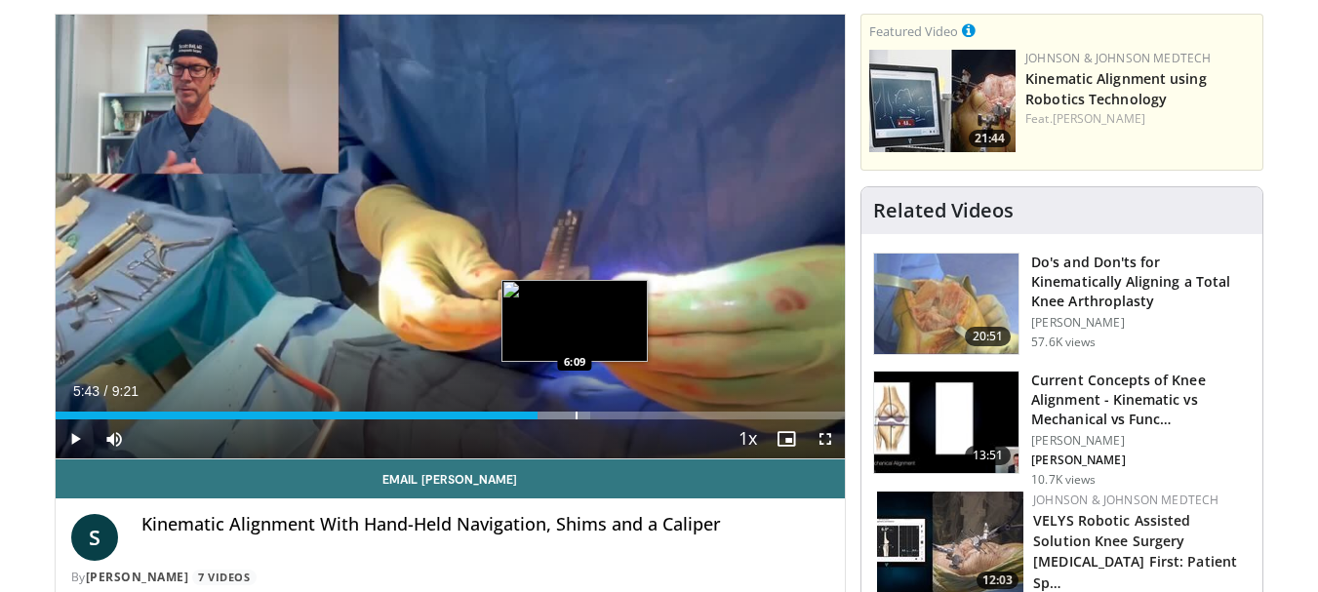
click at [576, 419] on div "Progress Bar" at bounding box center [577, 416] width 2 height 8
